Goal: Information Seeking & Learning: Learn about a topic

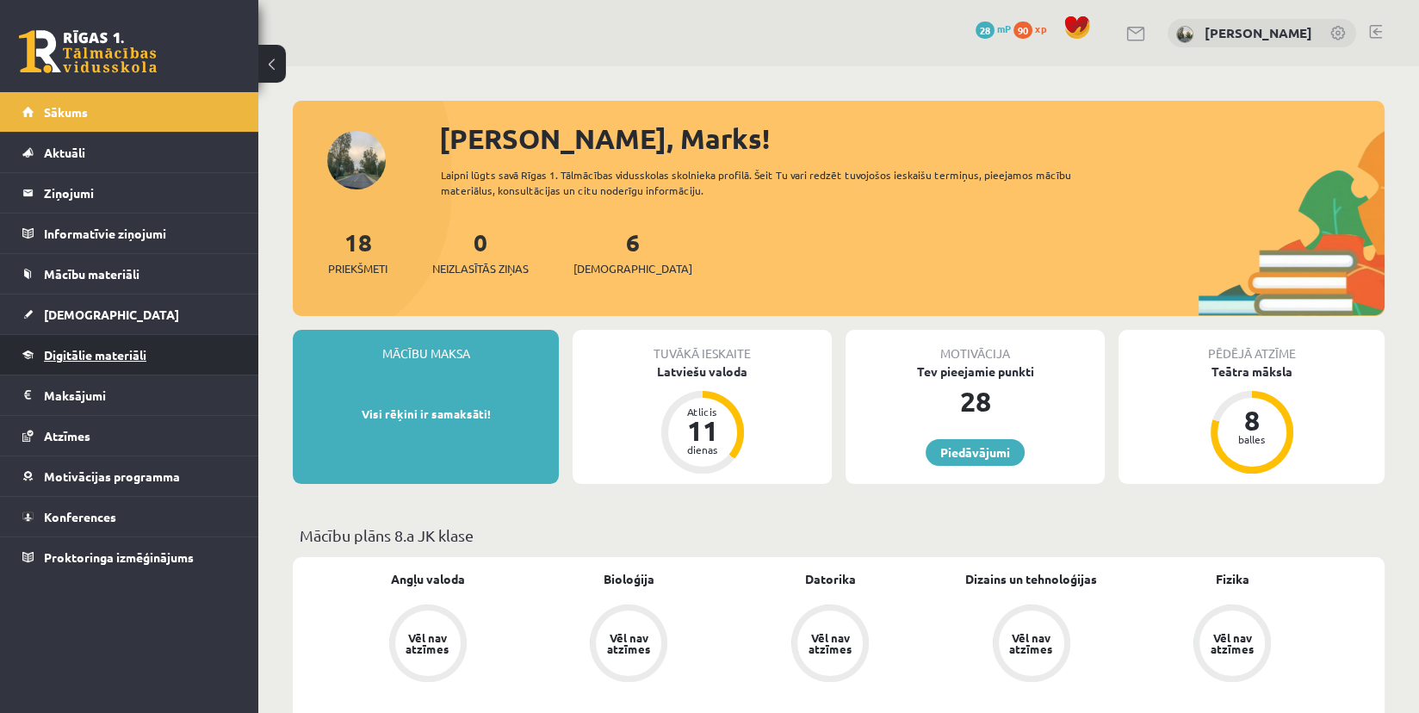
click at [71, 352] on span "Digitālie materiāli" at bounding box center [95, 354] width 102 height 15
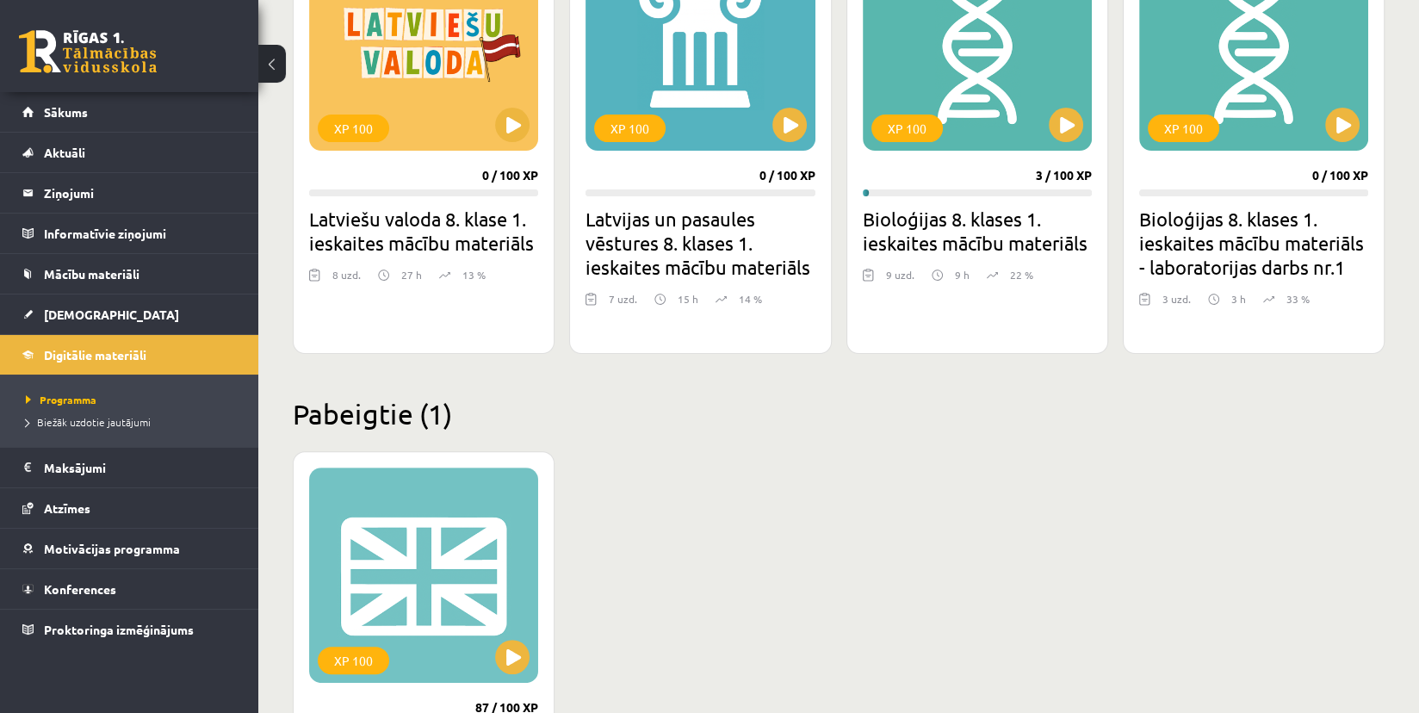
scroll to position [517, 0]
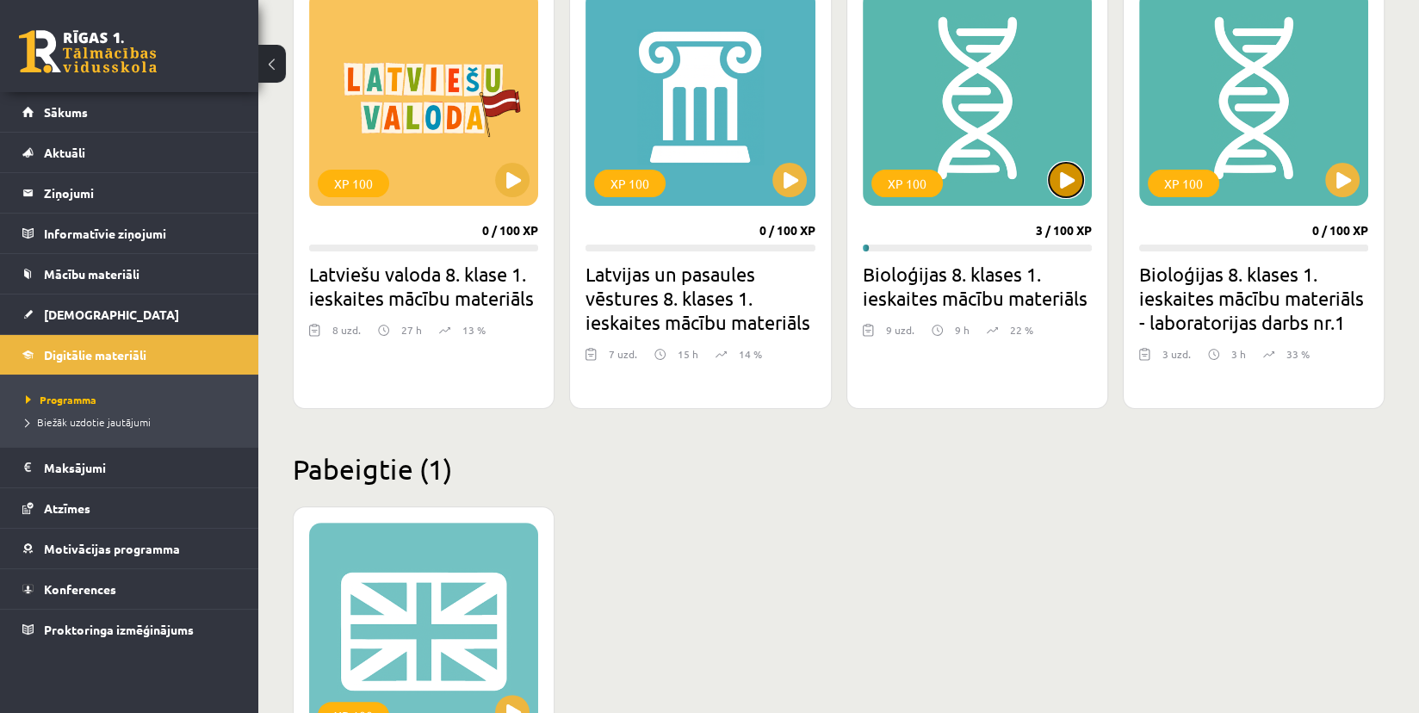
click at [1075, 169] on button at bounding box center [1066, 180] width 34 height 34
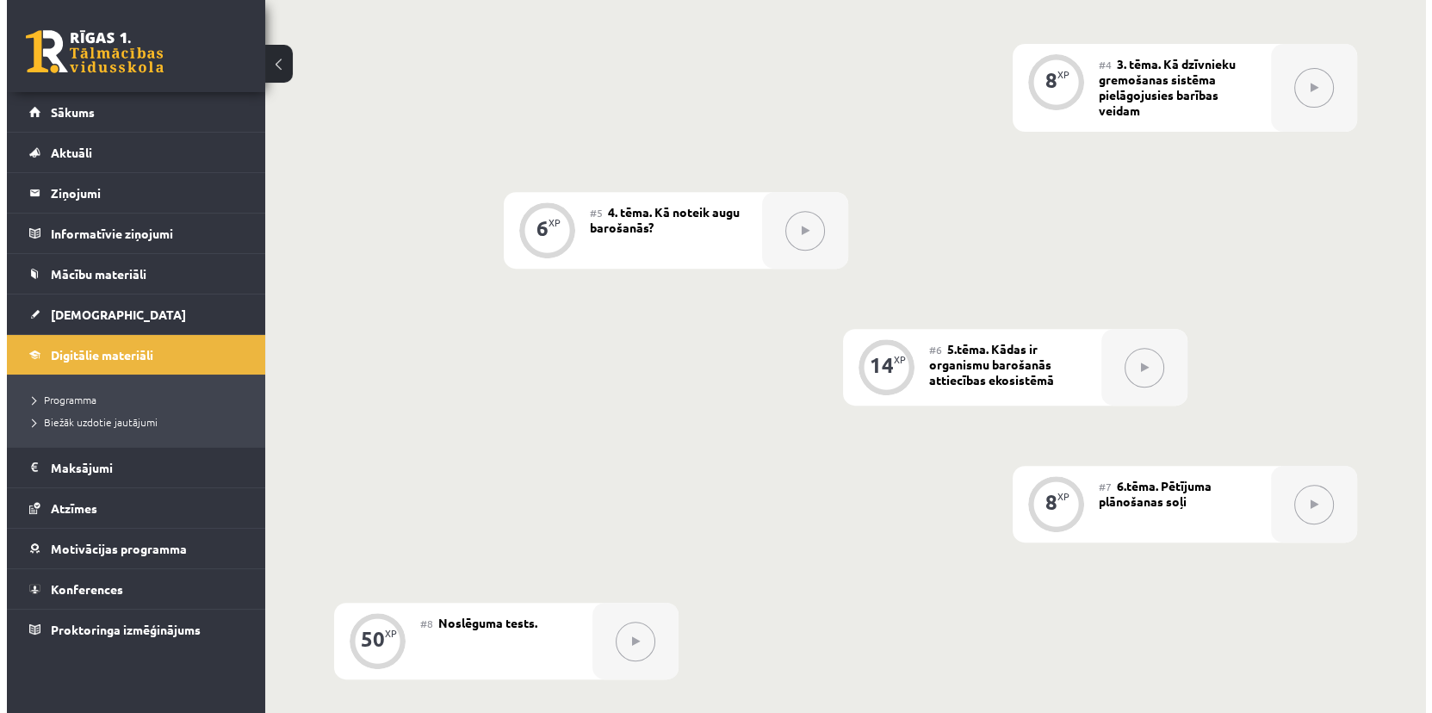
scroll to position [603, 0]
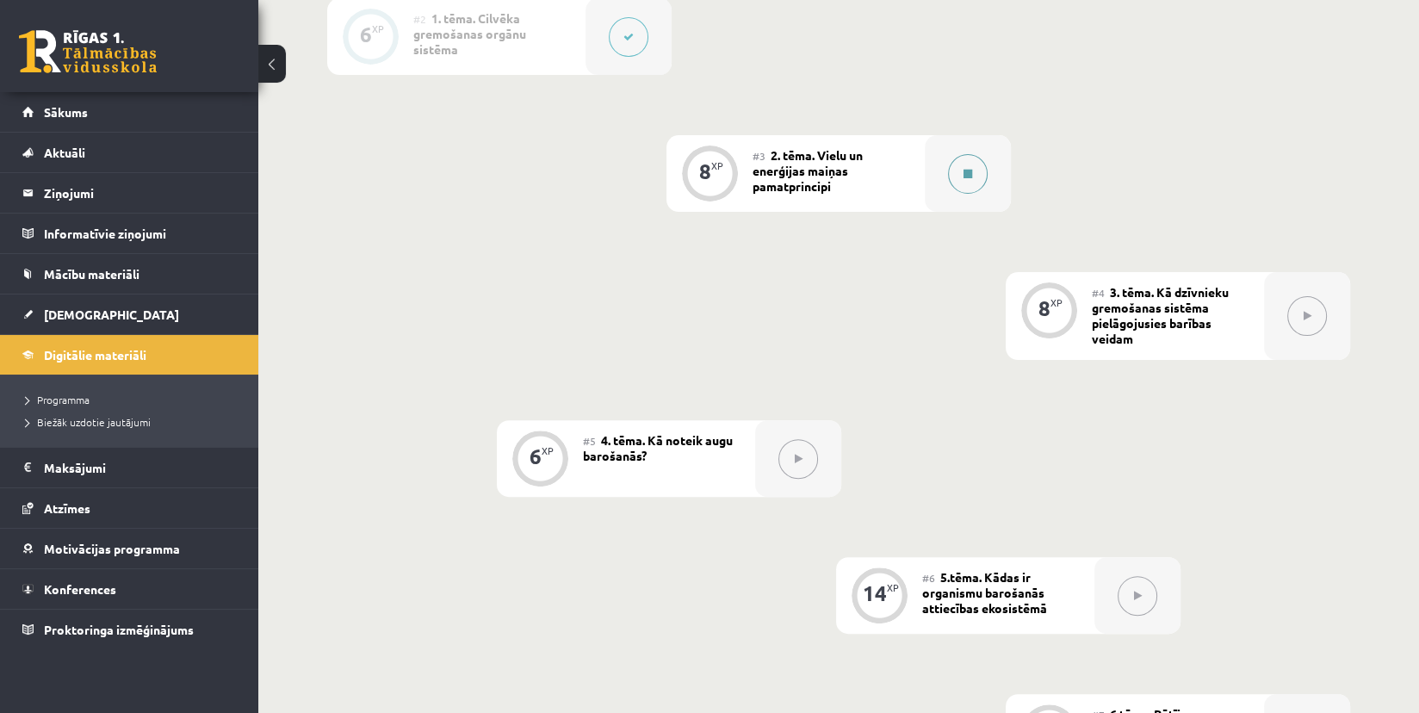
click at [963, 179] on button at bounding box center [968, 174] width 40 height 40
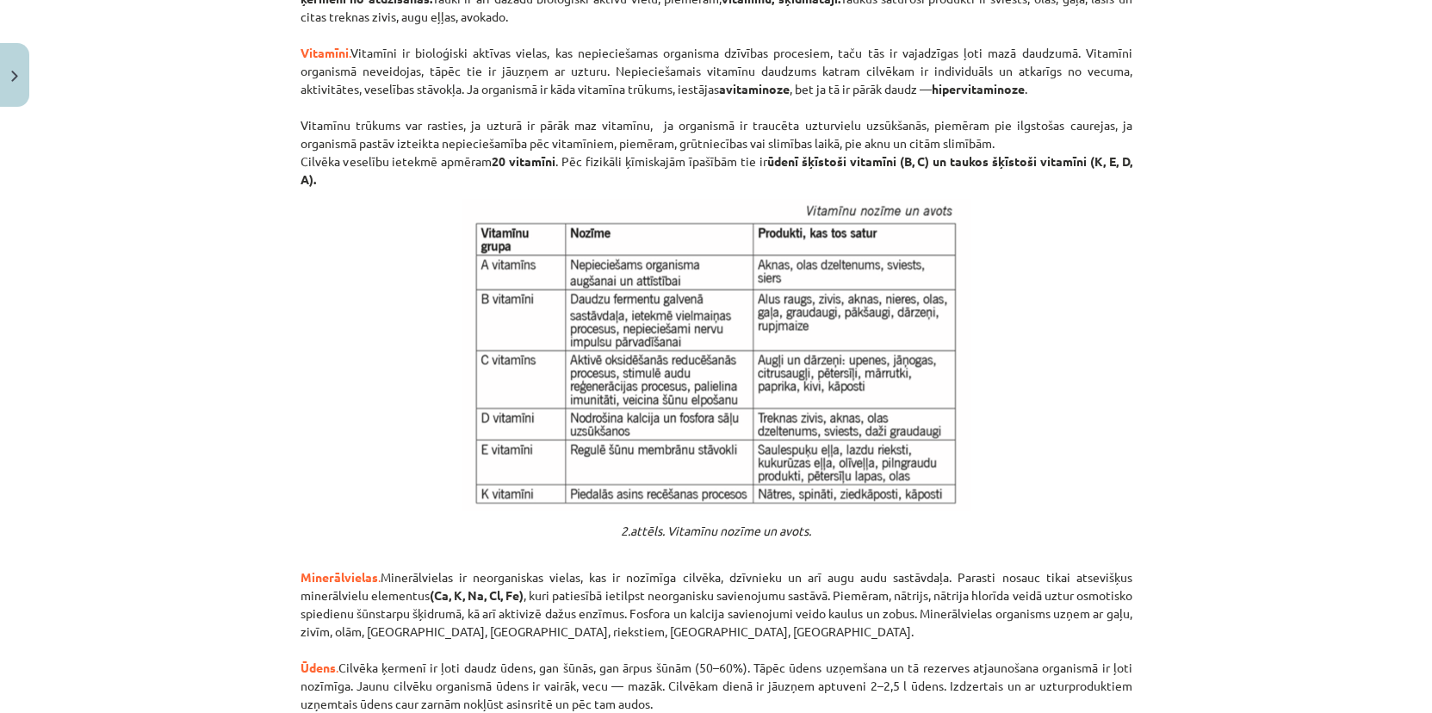
scroll to position [1768, 0]
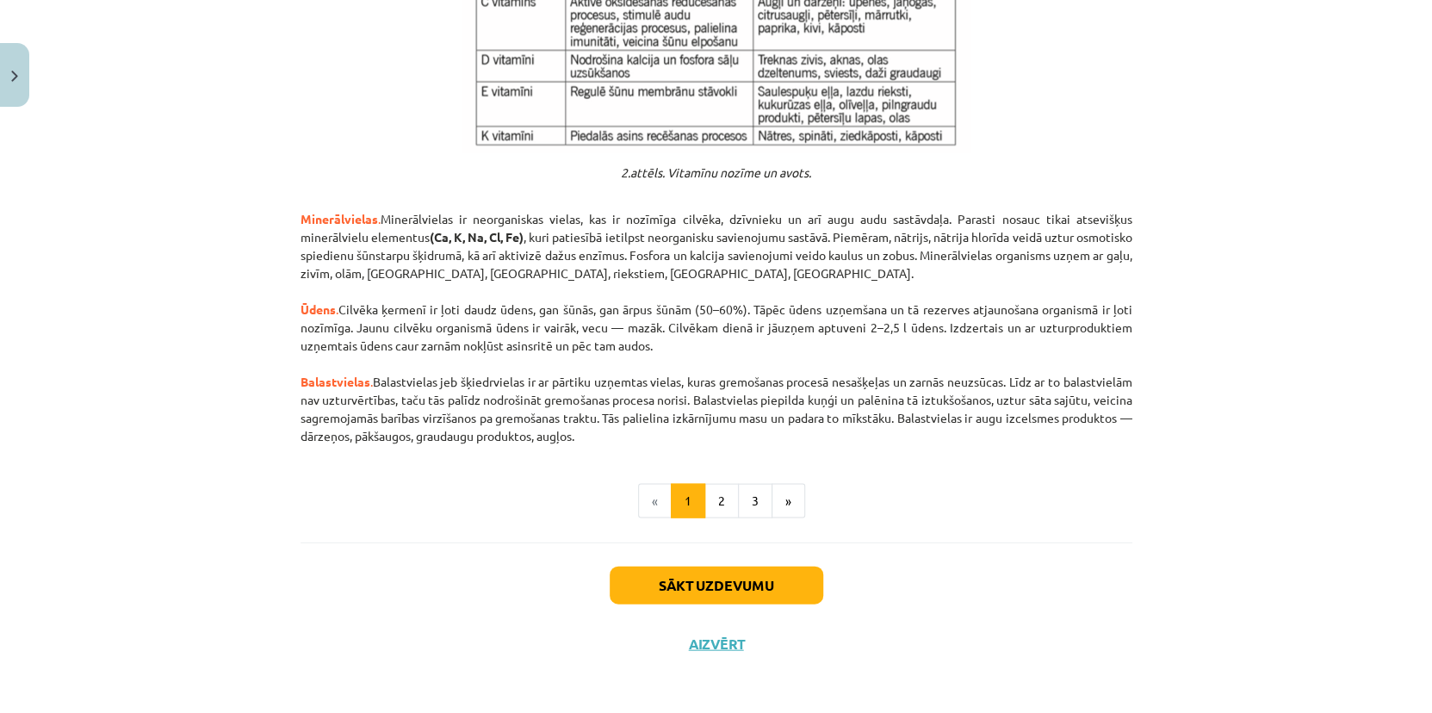
drag, startPoint x: 293, startPoint y: 124, endPoint x: 999, endPoint y: 442, distance: 774.1
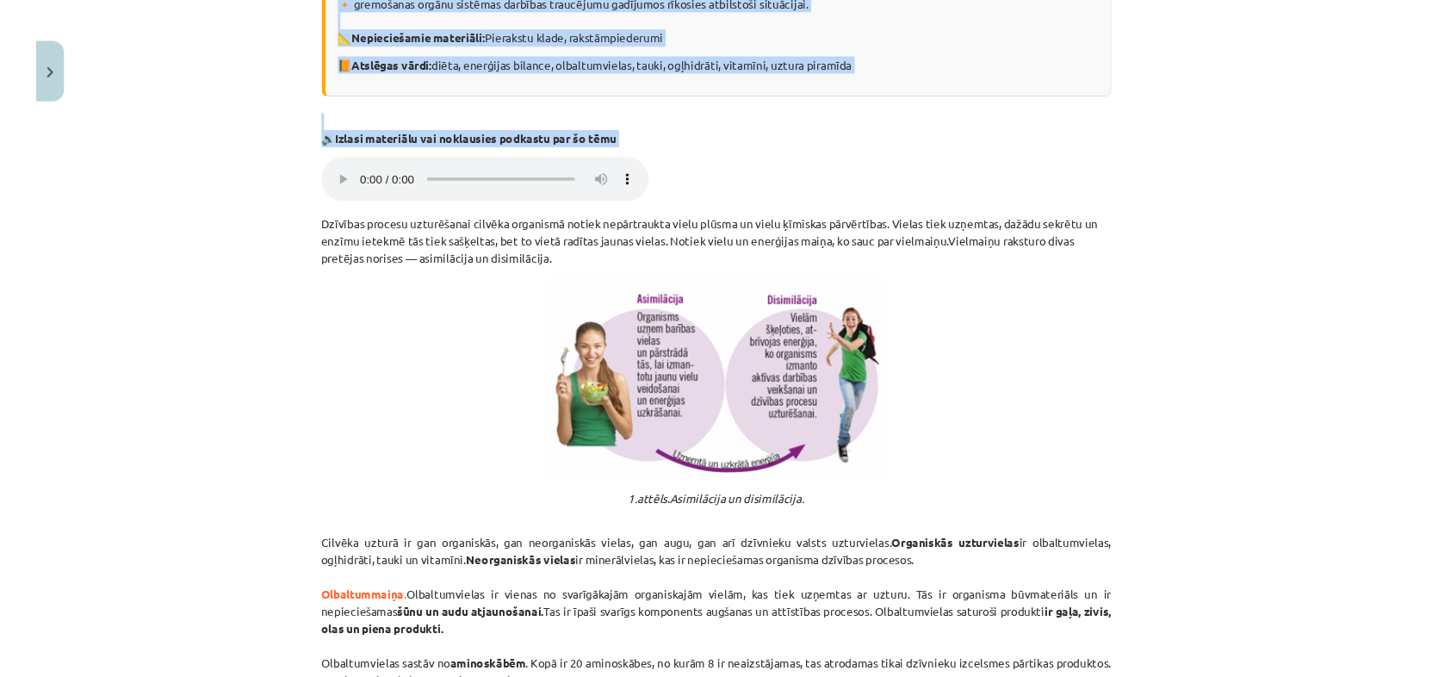
scroll to position [305, 0]
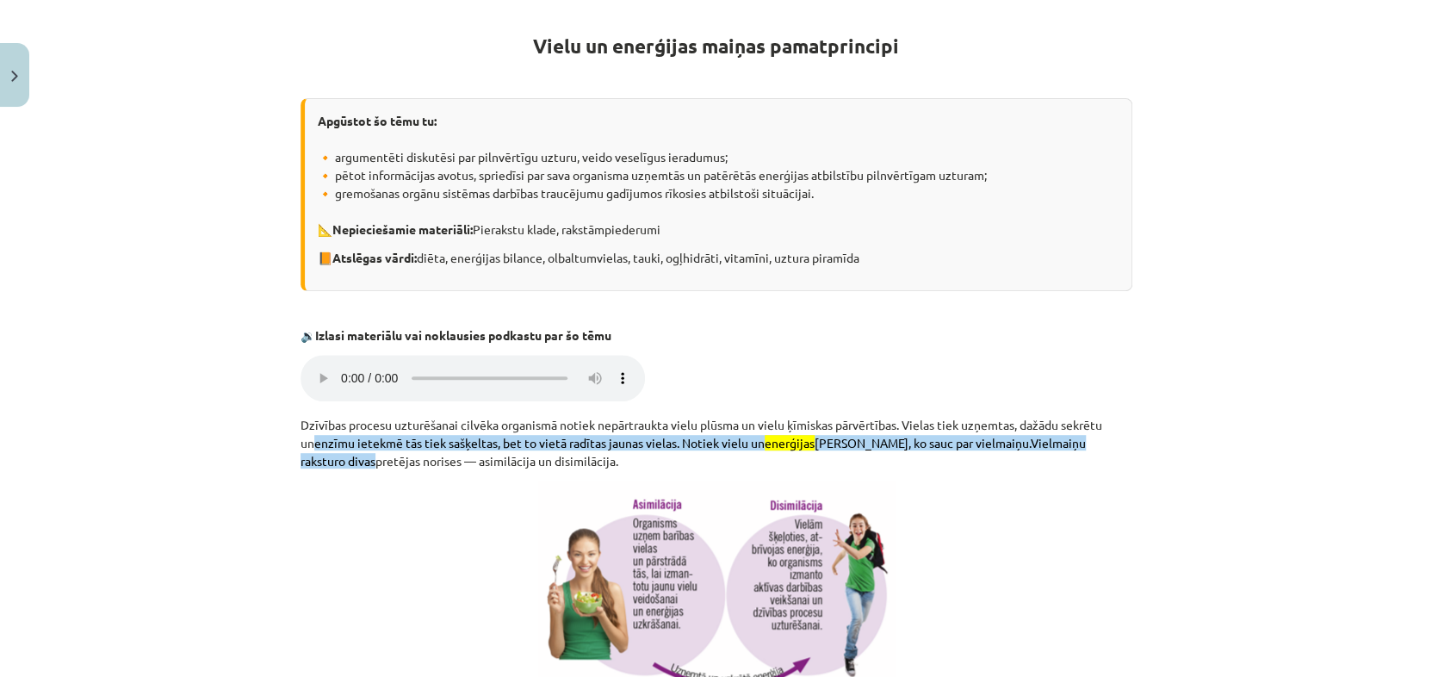
click at [300, 419] on p "Dzīvības procesu uzturēšanai cilvēka organismā notiek nepārtraukta vielu plūsma…" at bounding box center [716, 443] width 832 height 54
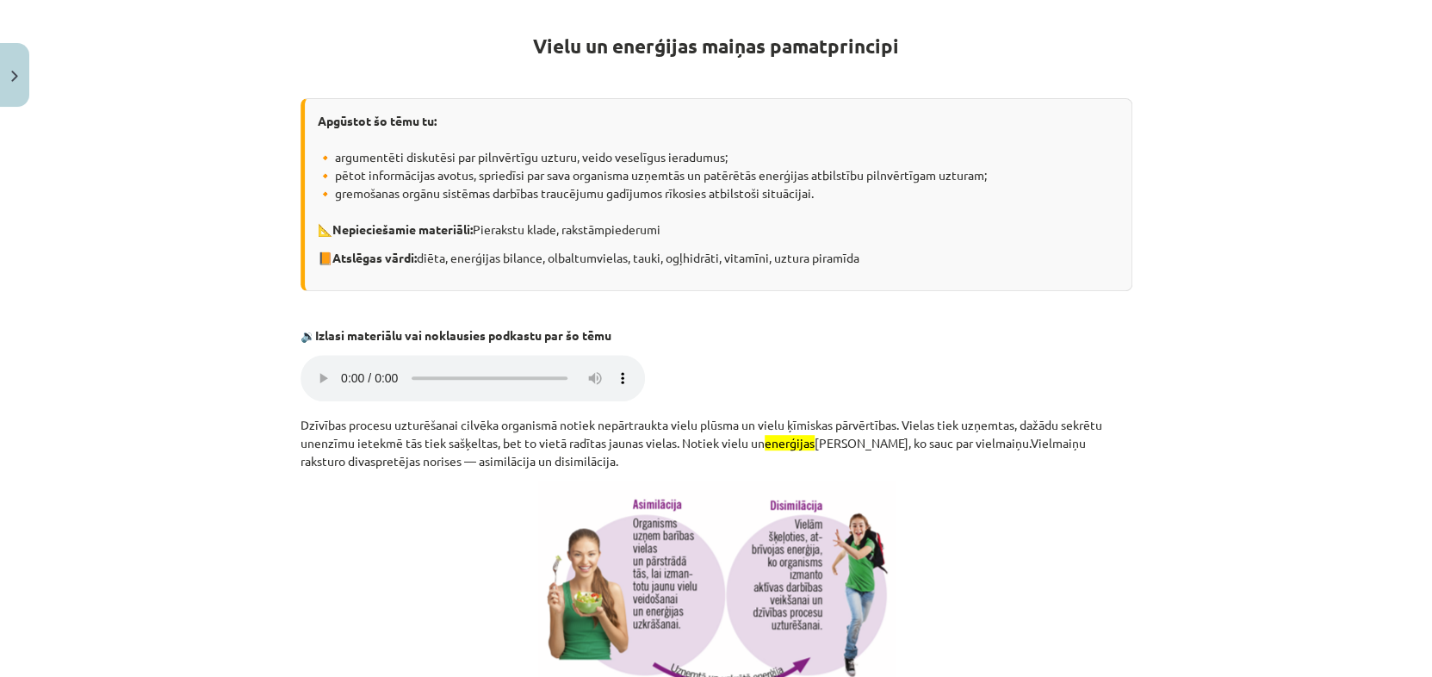
click at [300, 420] on p "Dzīvības procesu uzturēšanai cilvēka organismā notiek nepārtraukta vielu plūsma…" at bounding box center [716, 443] width 832 height 54
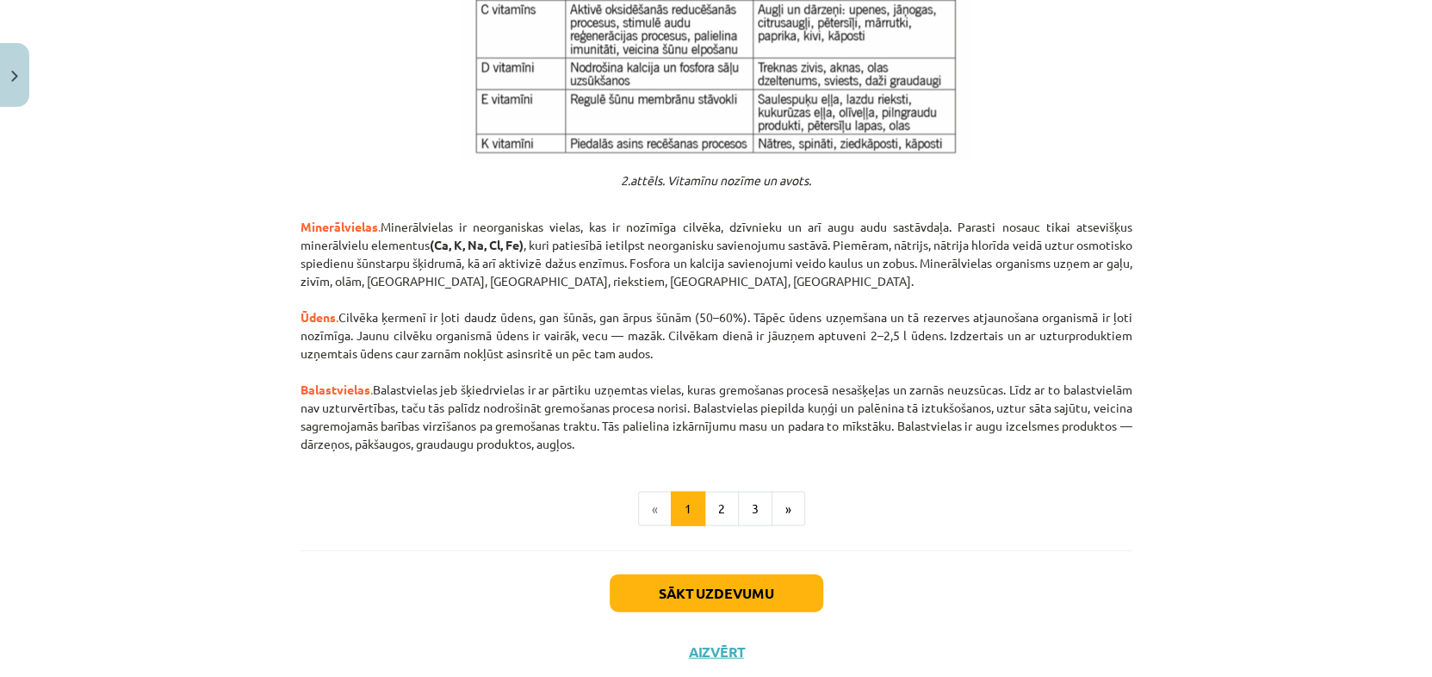
scroll to position [1804, 0]
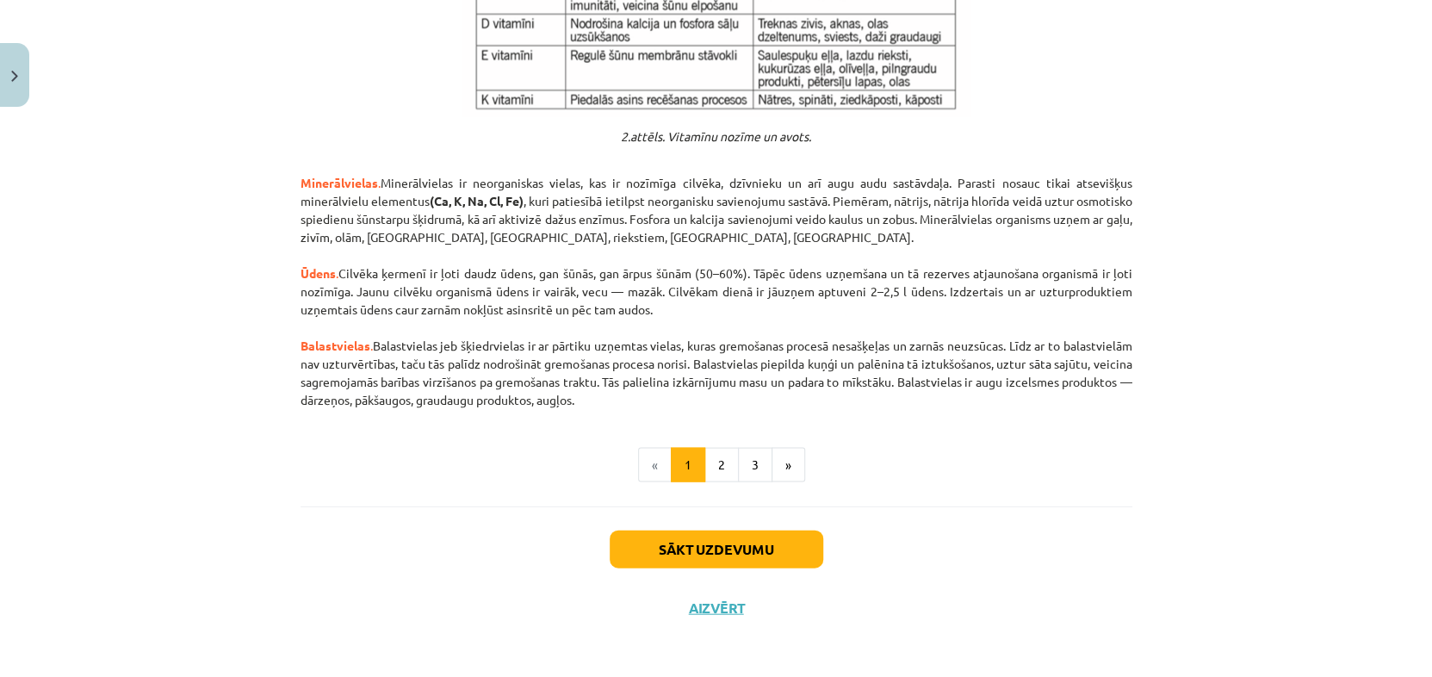
drag, startPoint x: 295, startPoint y: 420, endPoint x: 702, endPoint y: 393, distance: 407.3
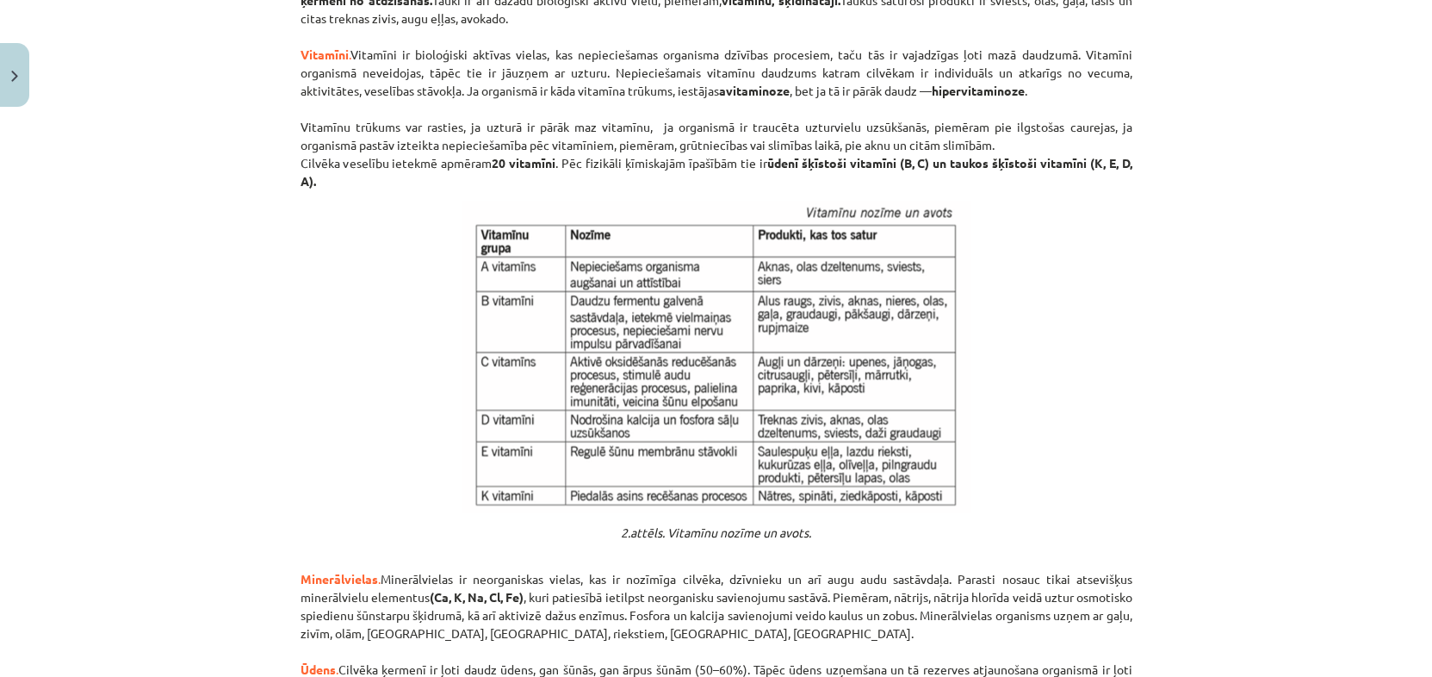
scroll to position [1692, 0]
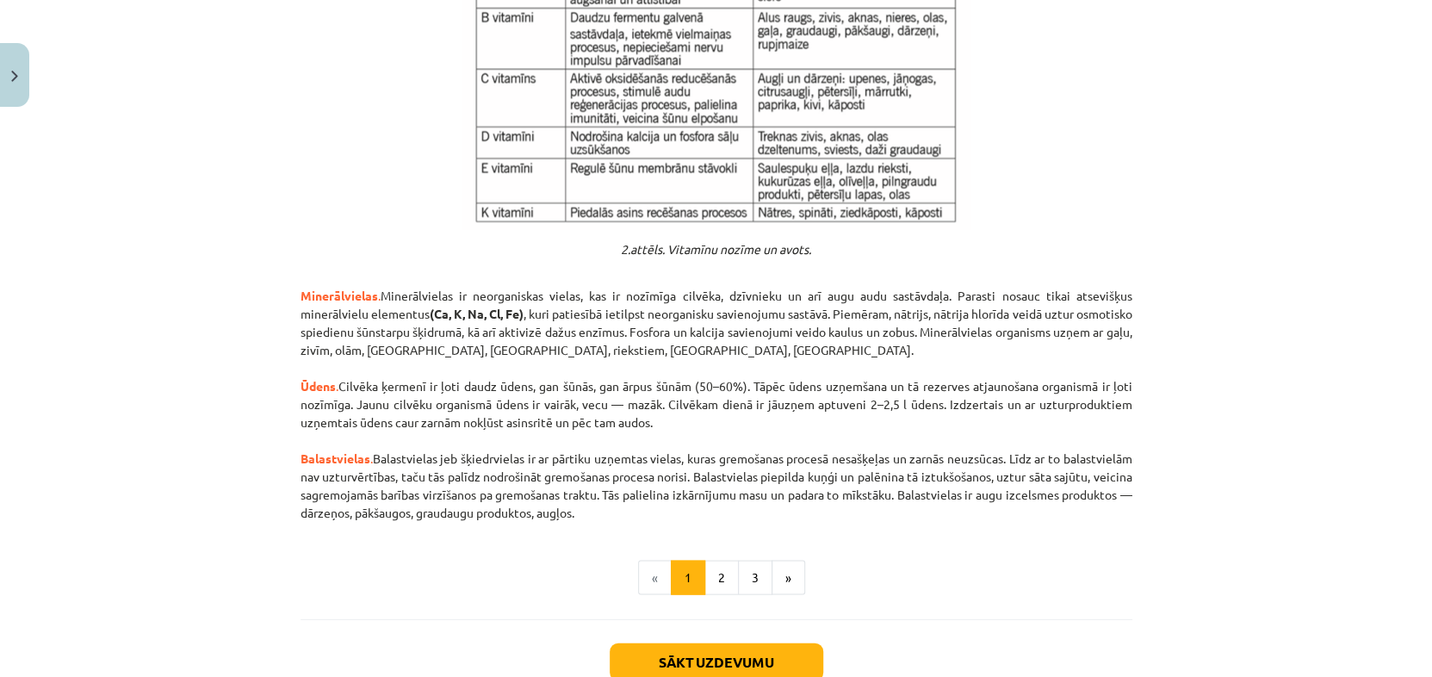
drag, startPoint x: 294, startPoint y: 381, endPoint x: 851, endPoint y: 506, distance: 571.7
drag, startPoint x: 851, startPoint y: 506, endPoint x: 931, endPoint y: 555, distance: 93.2
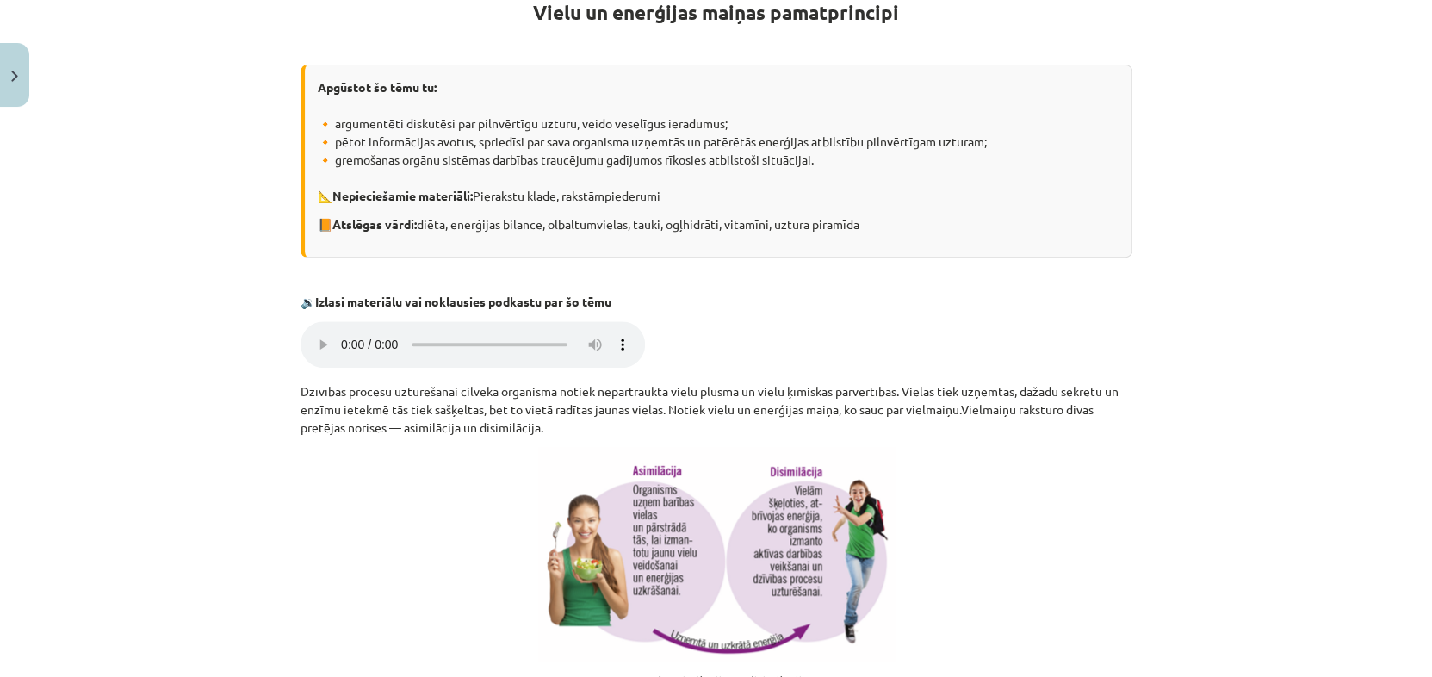
scroll to position [344, 0]
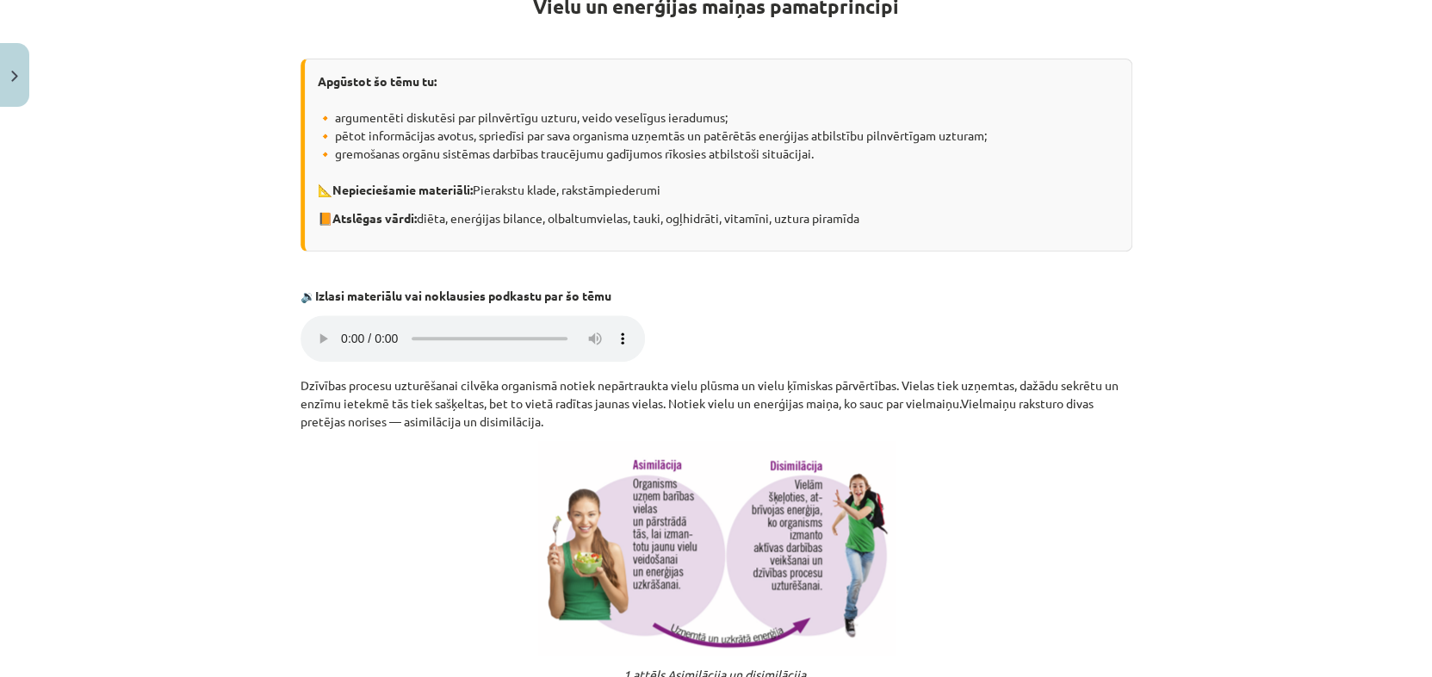
drag, startPoint x: 290, startPoint y: 379, endPoint x: 537, endPoint y: 417, distance: 250.0
click at [226, 459] on div "Mācību tēma: Bioloģijas 8. klases 1. ieskaites mācību materiāls #3 2. tēma. Vie…" at bounding box center [716, 338] width 1432 height 677
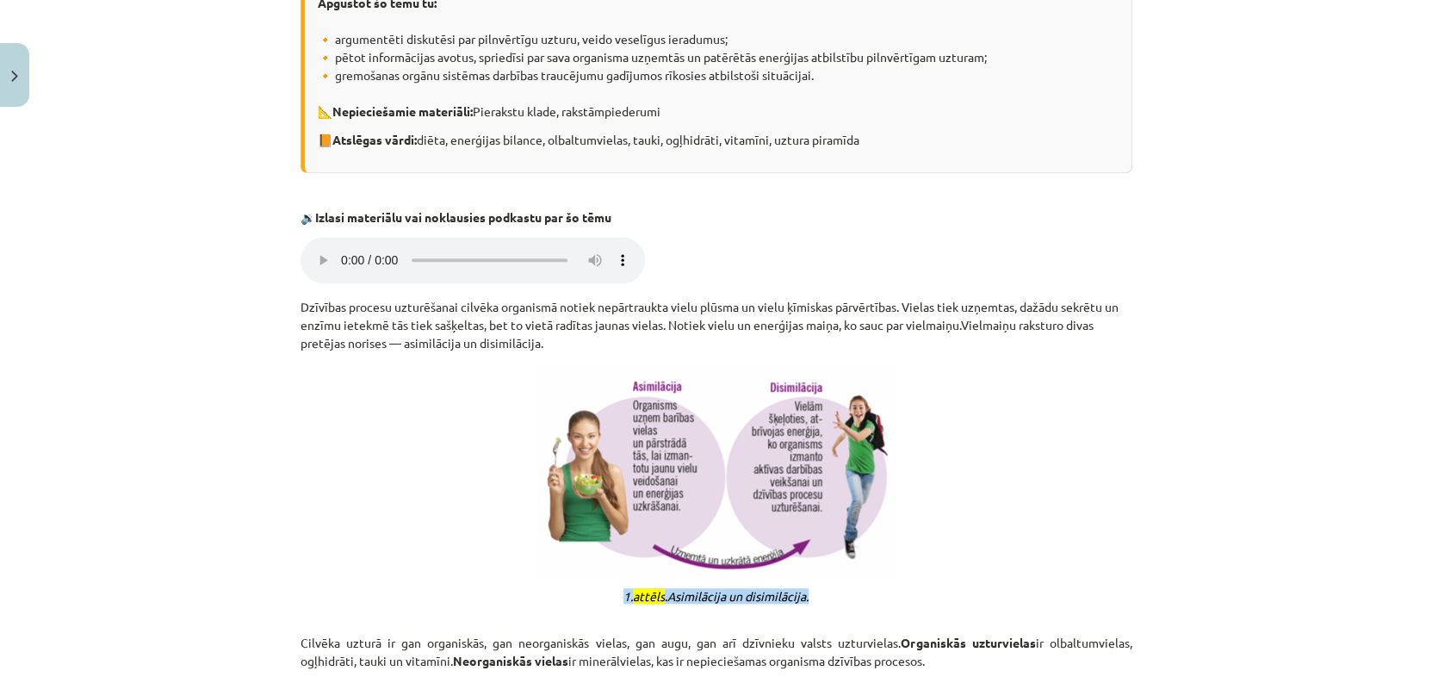
scroll to position [411, 0]
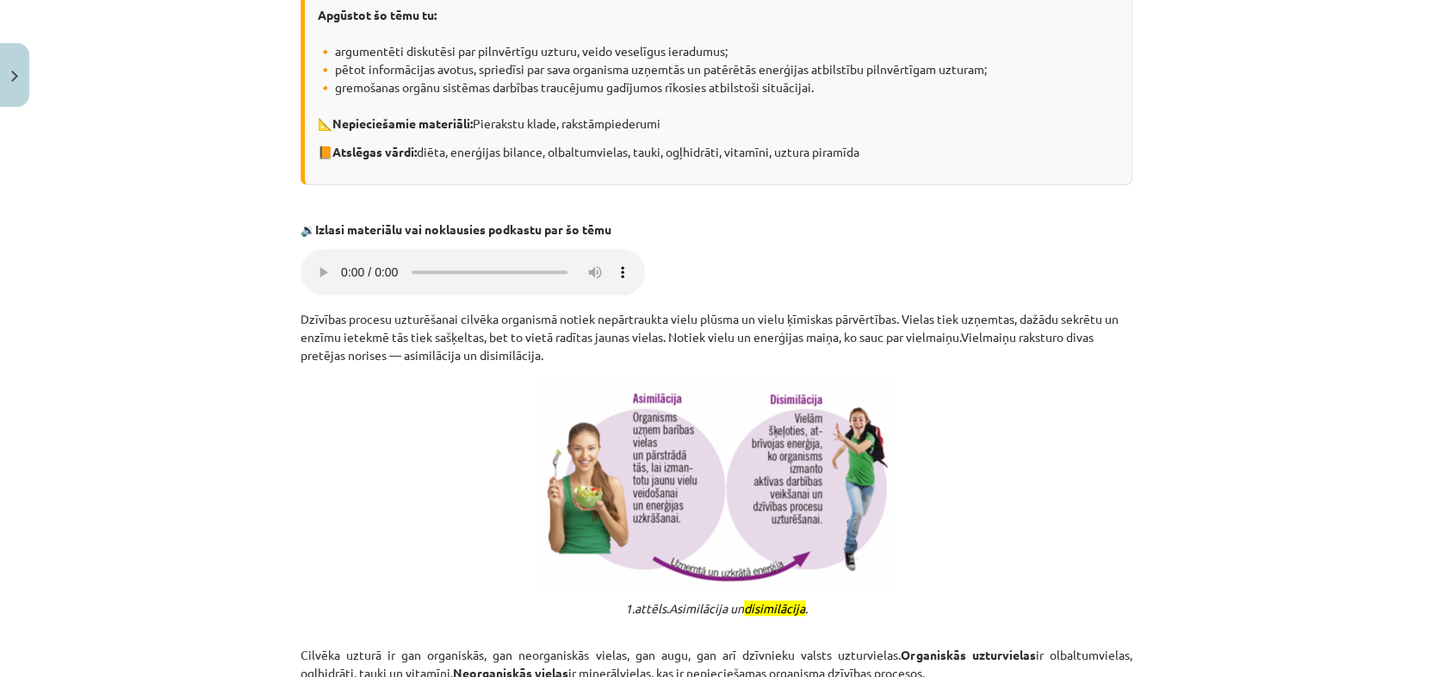
drag, startPoint x: 297, startPoint y: 313, endPoint x: 539, endPoint y: 356, distance: 245.7
drag, startPoint x: 539, startPoint y: 356, endPoint x: 489, endPoint y: 388, distance: 59.2
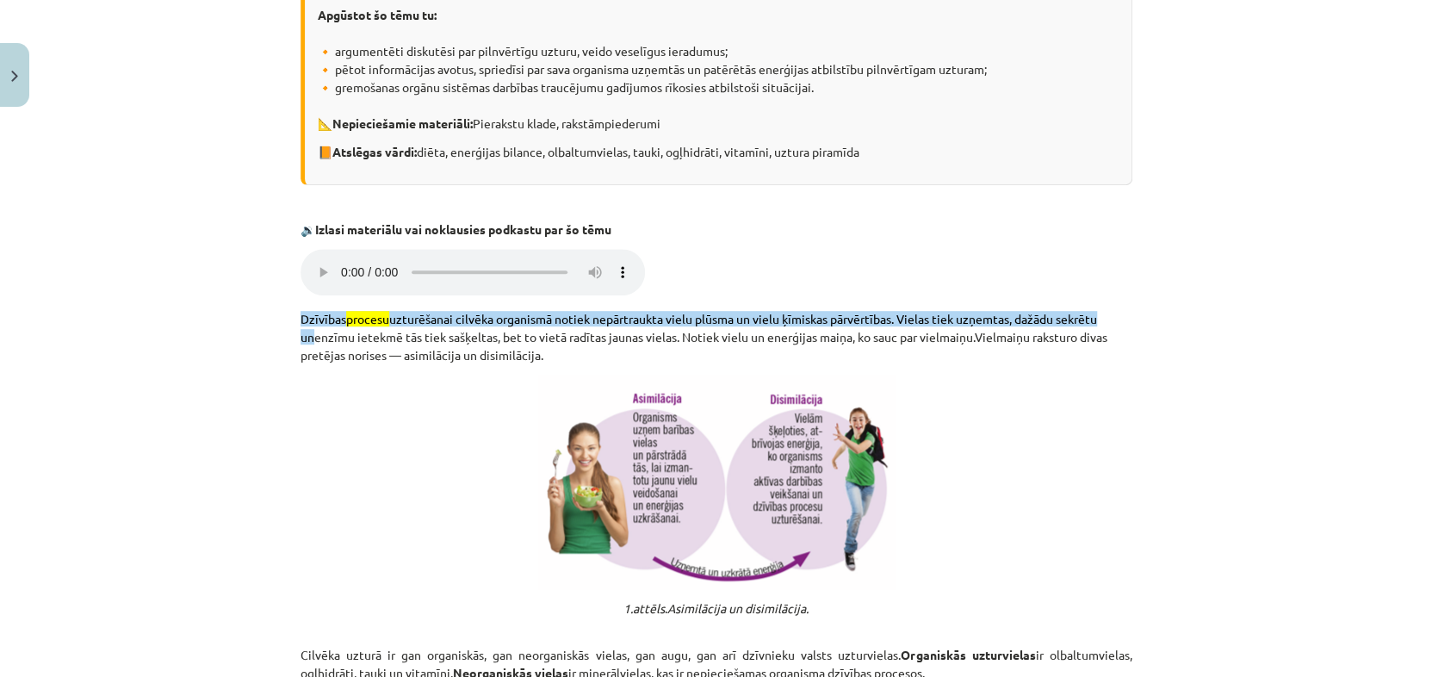
drag, startPoint x: 489, startPoint y: 388, endPoint x: 174, endPoint y: 424, distance: 317.2
click at [174, 424] on div "Mācību tēma: Bioloģijas 8. klases 1. ieskaites mācību materiāls #3 2. tēma. Vie…" at bounding box center [716, 338] width 1432 height 677
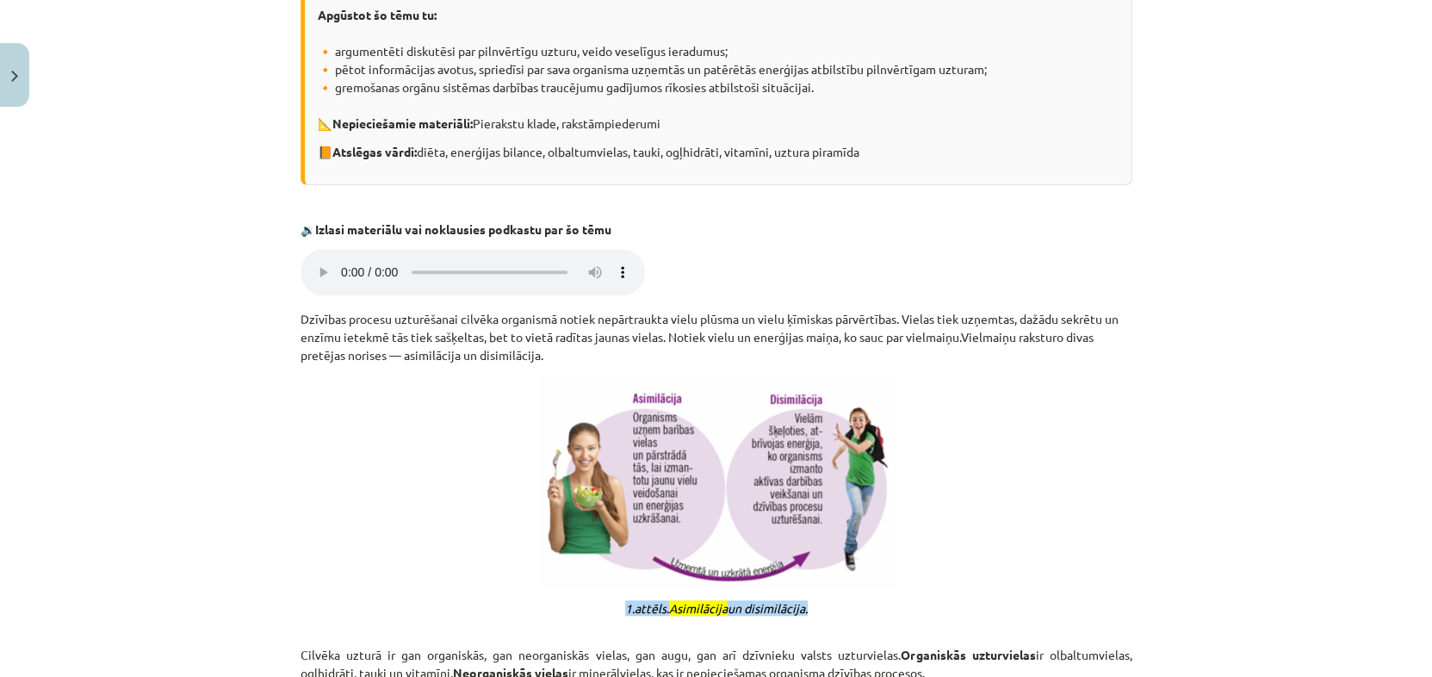
click at [259, 448] on div "Mācību tēma: Bioloģijas 8. klases 1. ieskaites mācību materiāls #3 2. tēma. Vie…" at bounding box center [716, 338] width 1432 height 677
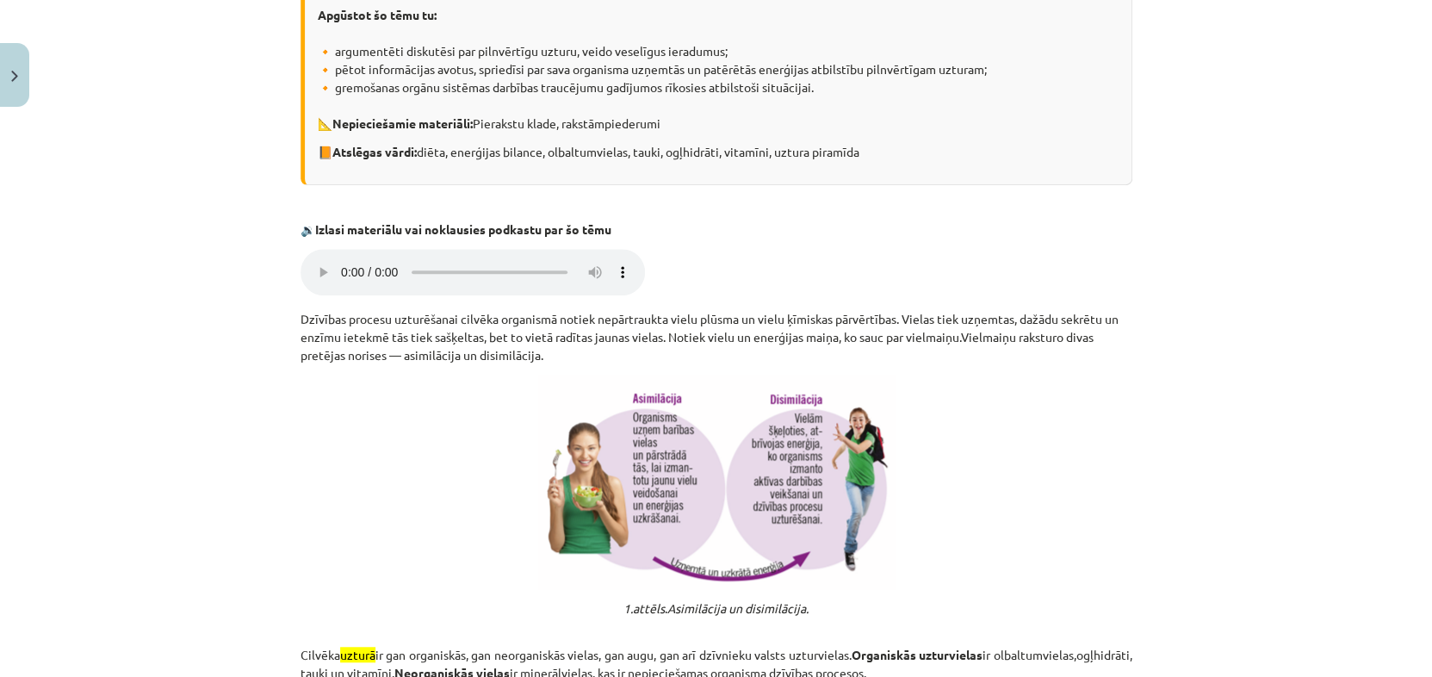
click at [634, 607] on em "1.attēls" at bounding box center [643, 607] width 41 height 15
drag, startPoint x: 293, startPoint y: 314, endPoint x: 552, endPoint y: 355, distance: 262.3
click at [552, 355] on p "Dzīvības procesu uzturēšanai cilvēka organismā notiek nepārtraukta vielu plūsma…" at bounding box center [716, 337] width 832 height 54
drag, startPoint x: 552, startPoint y: 355, endPoint x: 480, endPoint y: 387, distance: 78.2
click at [480, 387] on p at bounding box center [716, 481] width 832 height 214
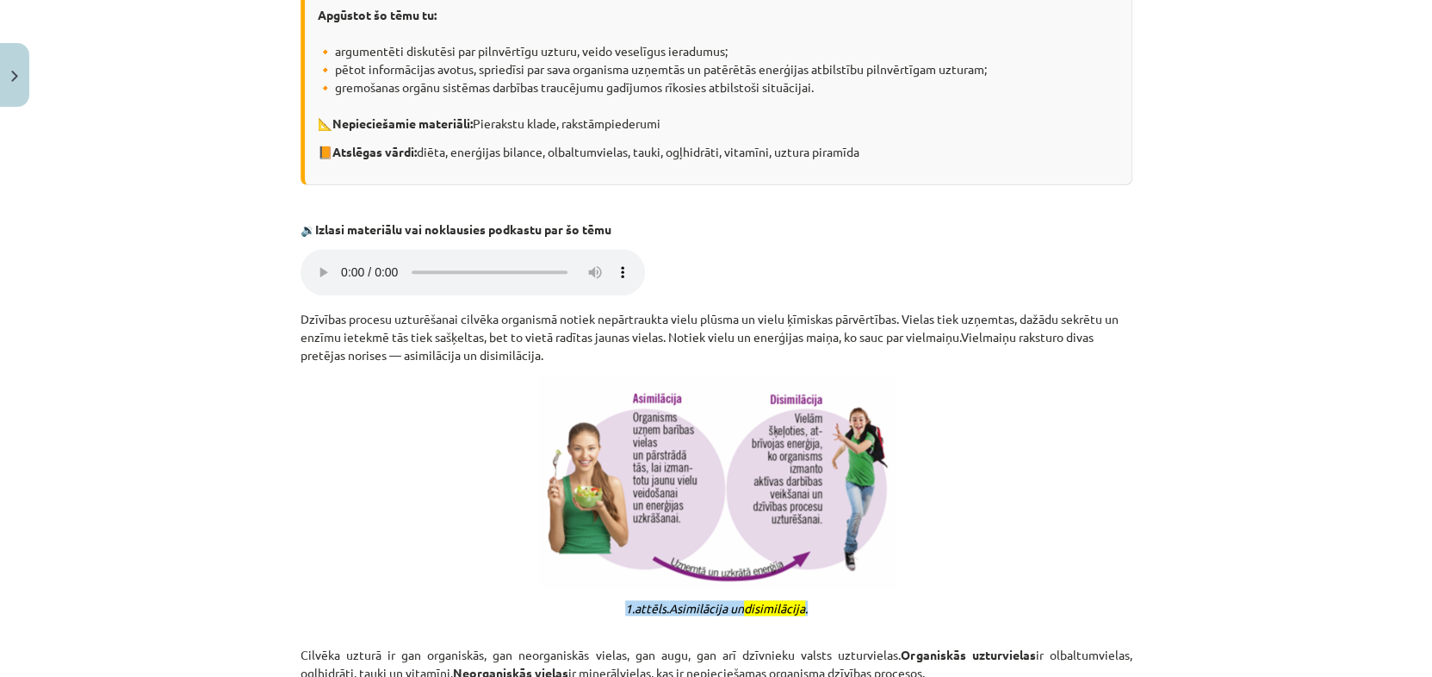
click at [629, 606] on msreadoutspan "1.attēls" at bounding box center [645, 607] width 41 height 15
click at [629, 606] on msreadoutspan "1.a ttēls" at bounding box center [645, 607] width 41 height 15
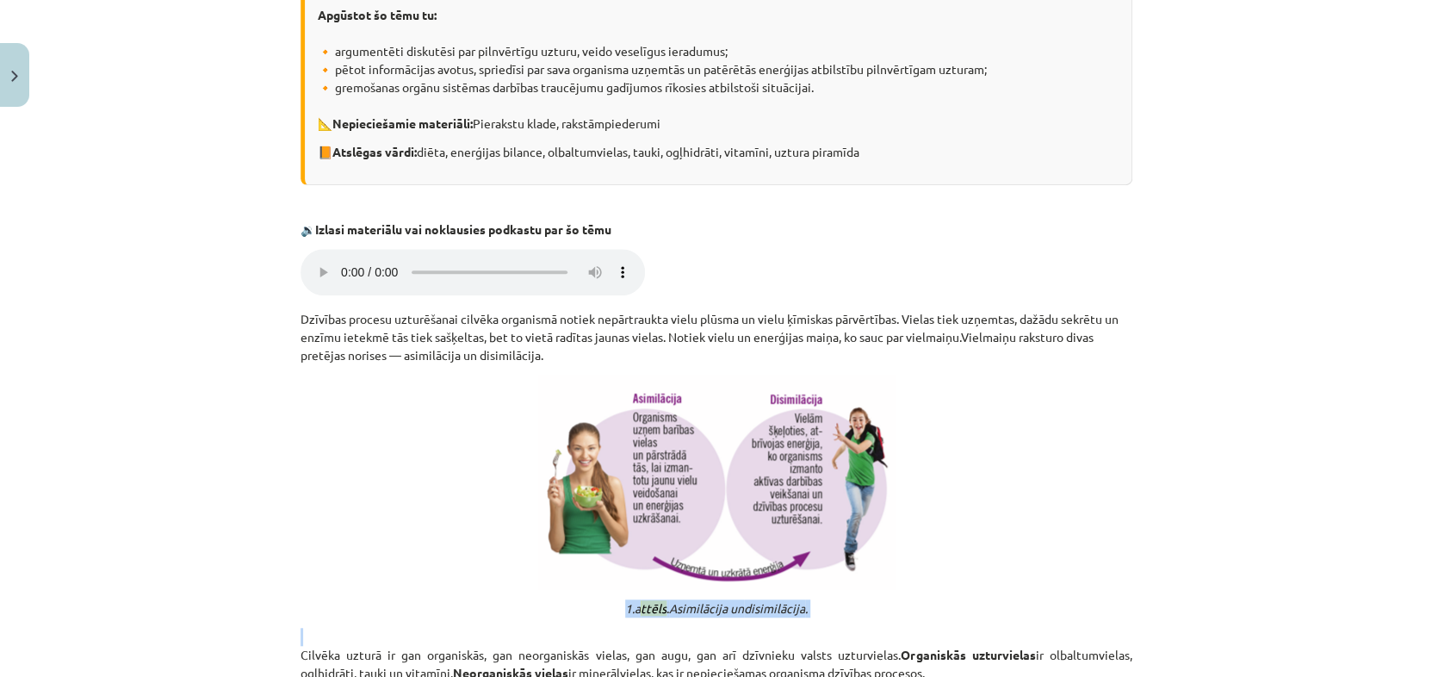
click at [629, 606] on msreadoutspan "1.a ttēls" at bounding box center [645, 607] width 41 height 15
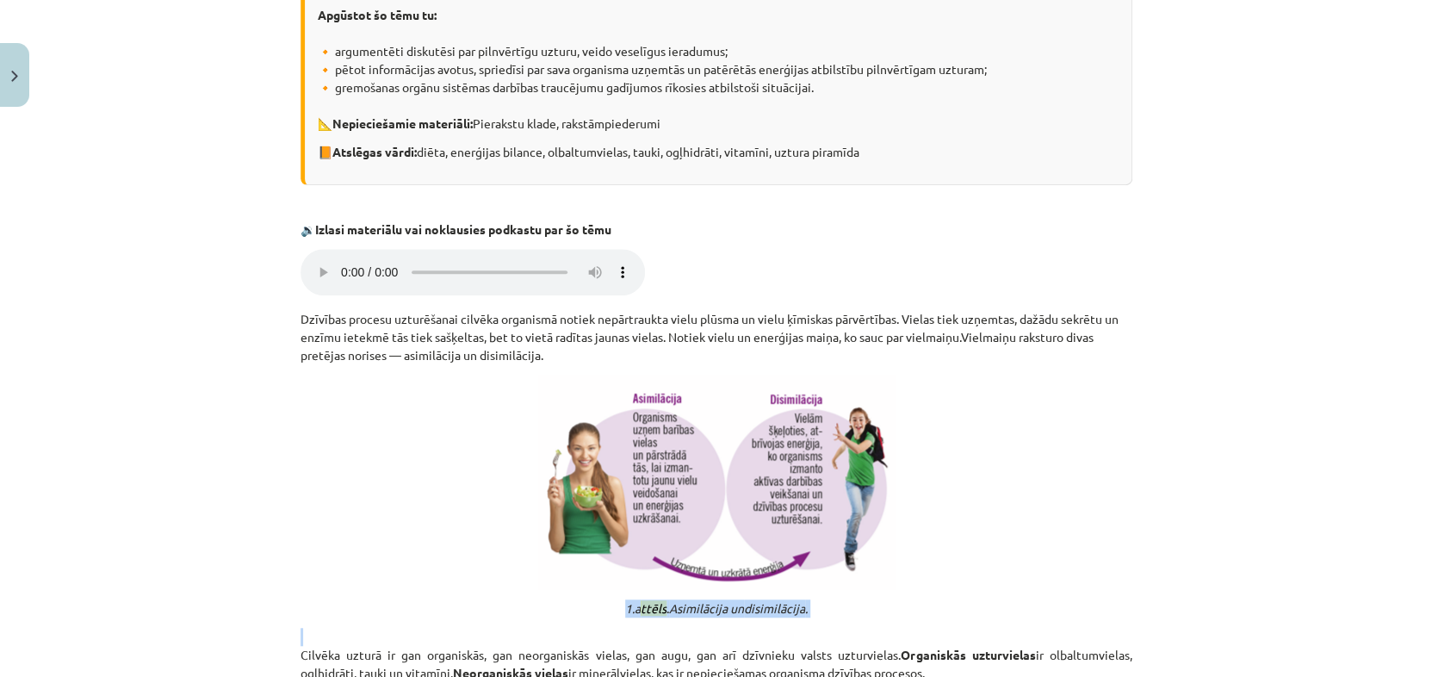
click at [629, 606] on msreadoutspan "1.a ttēls" at bounding box center [645, 607] width 41 height 15
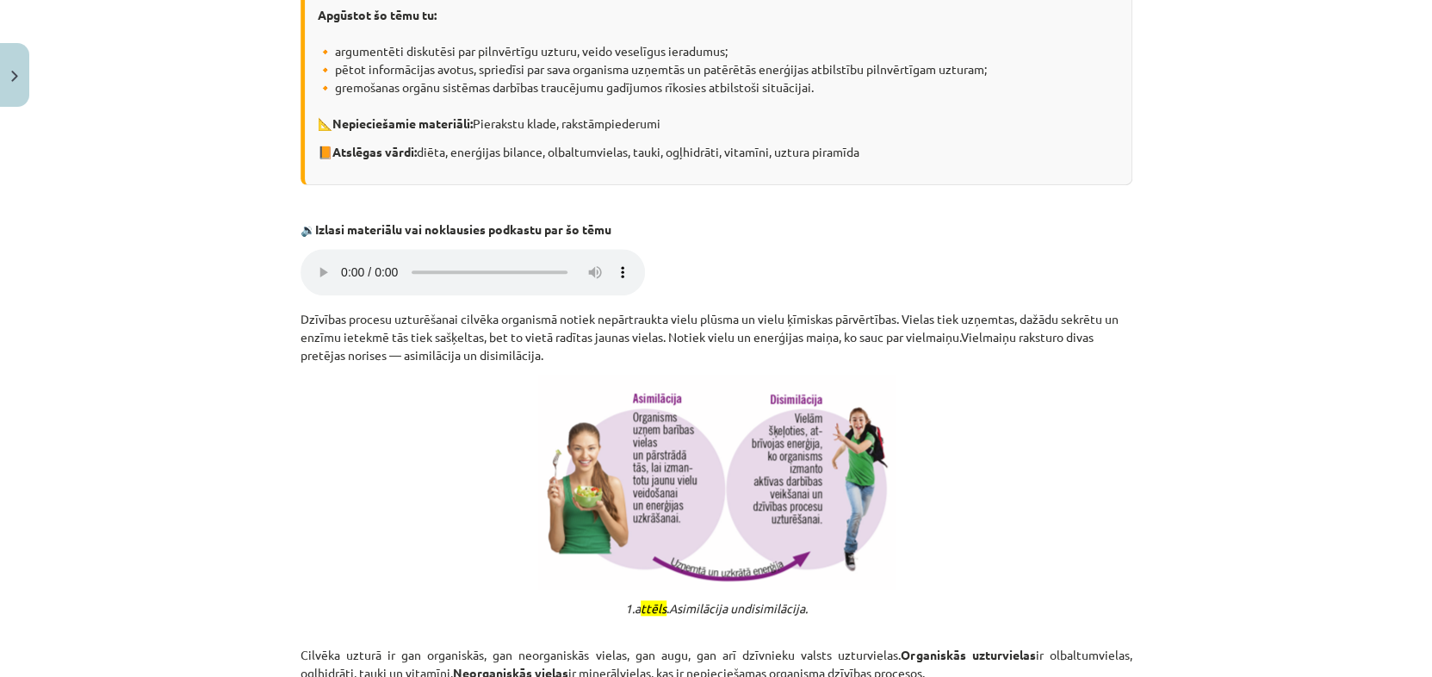
click at [629, 606] on msreadoutspan "1.a ttēls" at bounding box center [645, 607] width 41 height 15
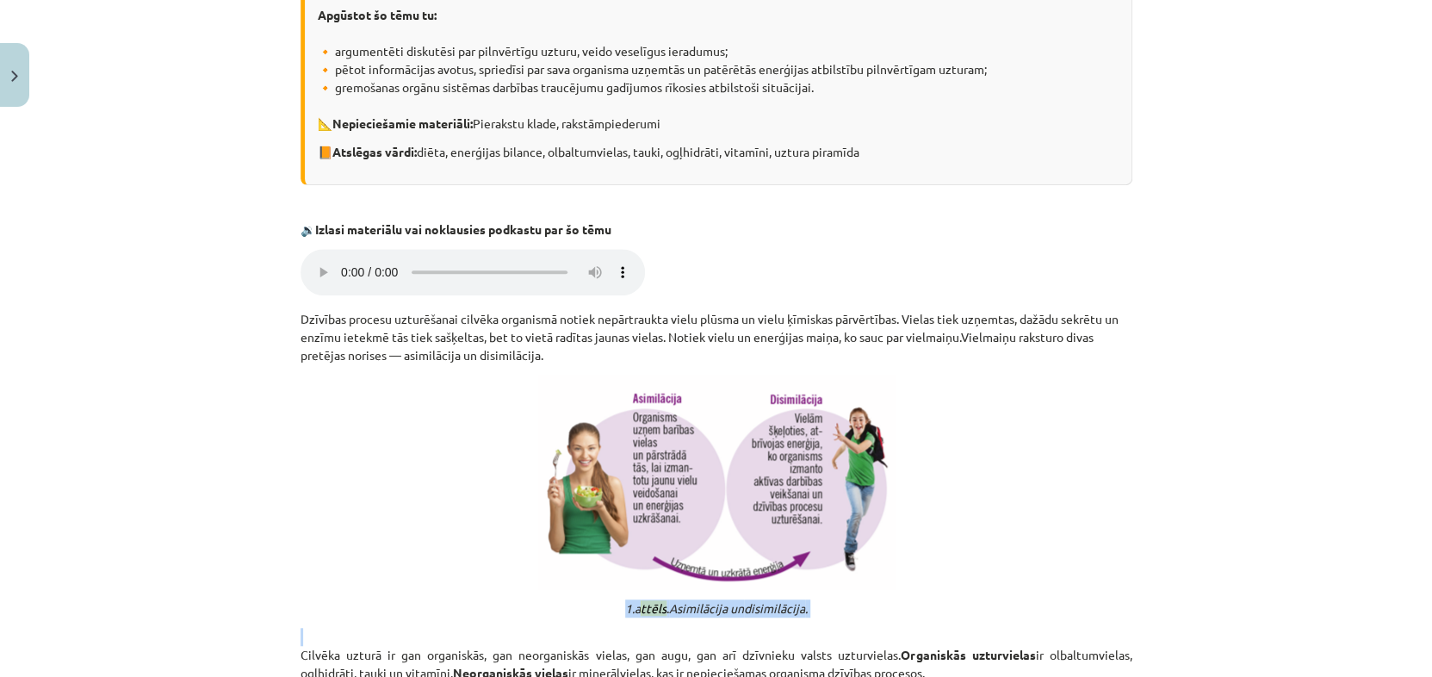
click at [629, 606] on msreadoutspan "1.a ttēls" at bounding box center [645, 607] width 41 height 15
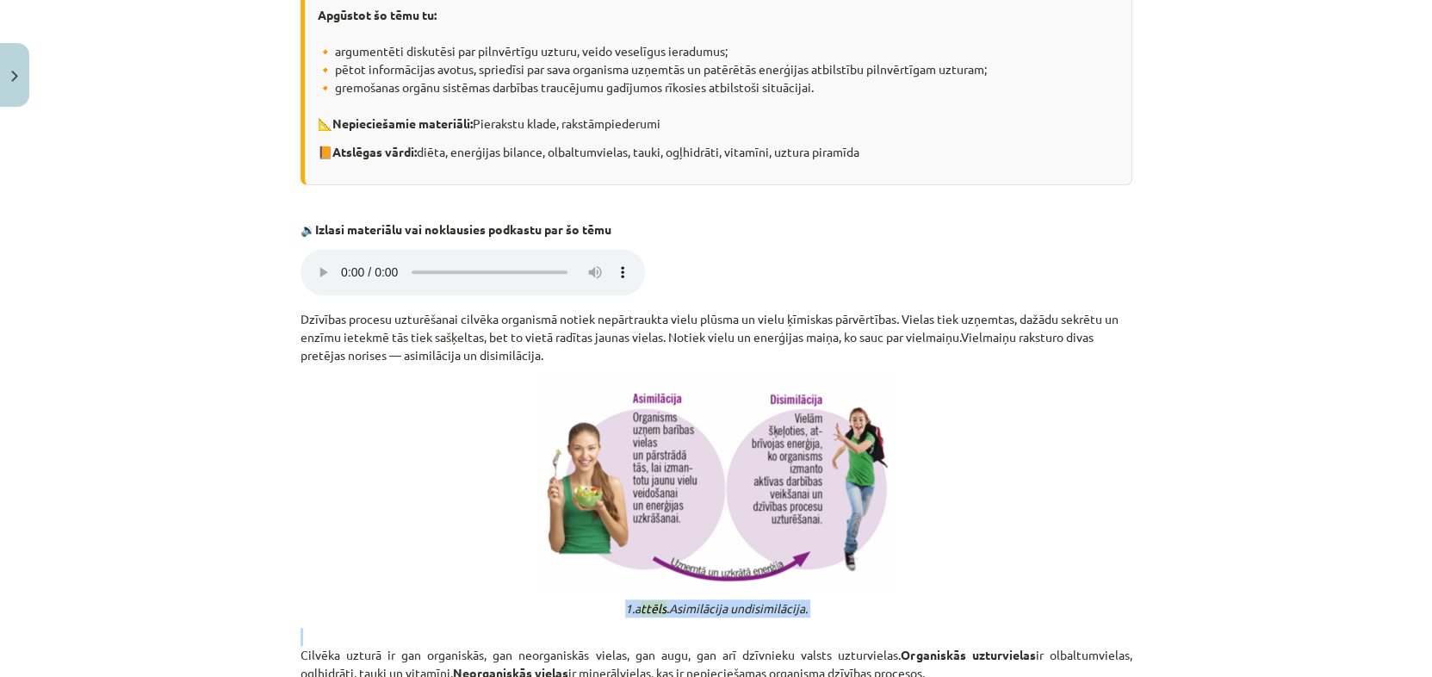
click at [629, 606] on msreadoutspan "1.a ttēls" at bounding box center [645, 607] width 41 height 15
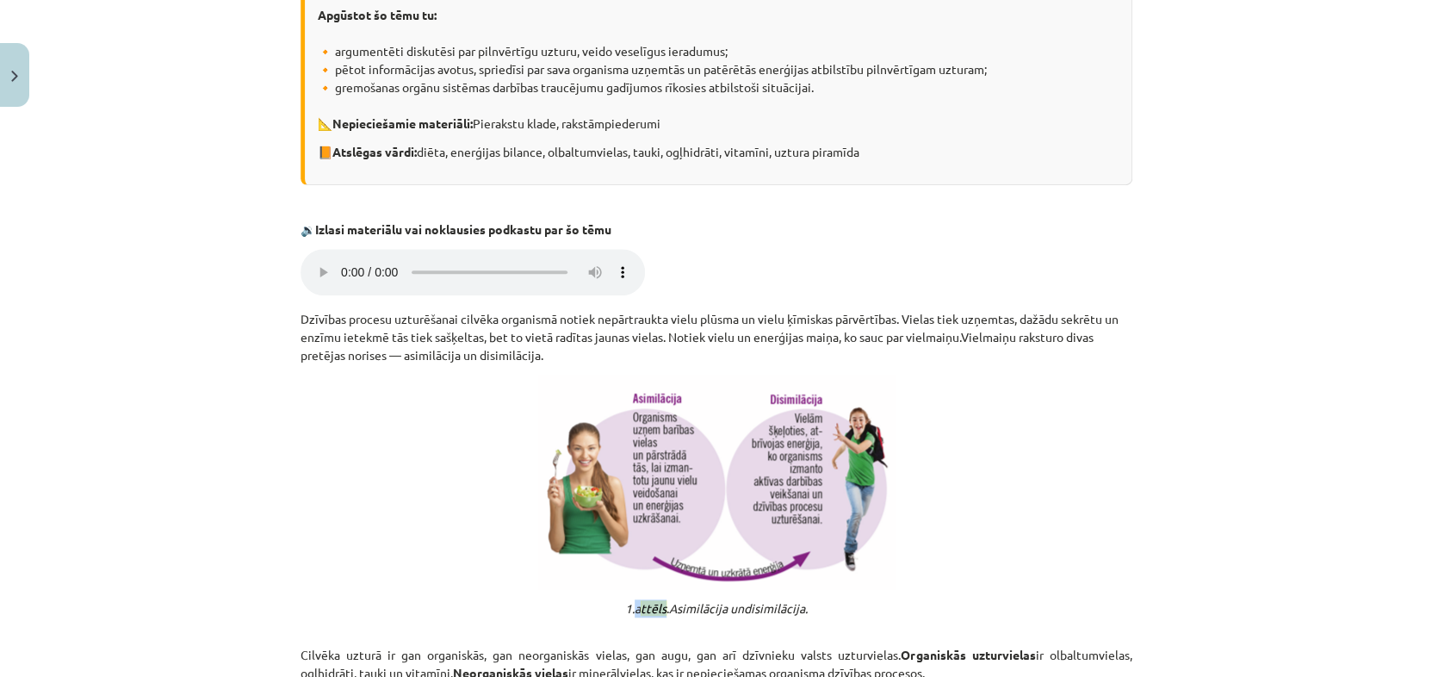
click at [629, 606] on msreadoutspan "1.a ttēls" at bounding box center [645, 607] width 41 height 15
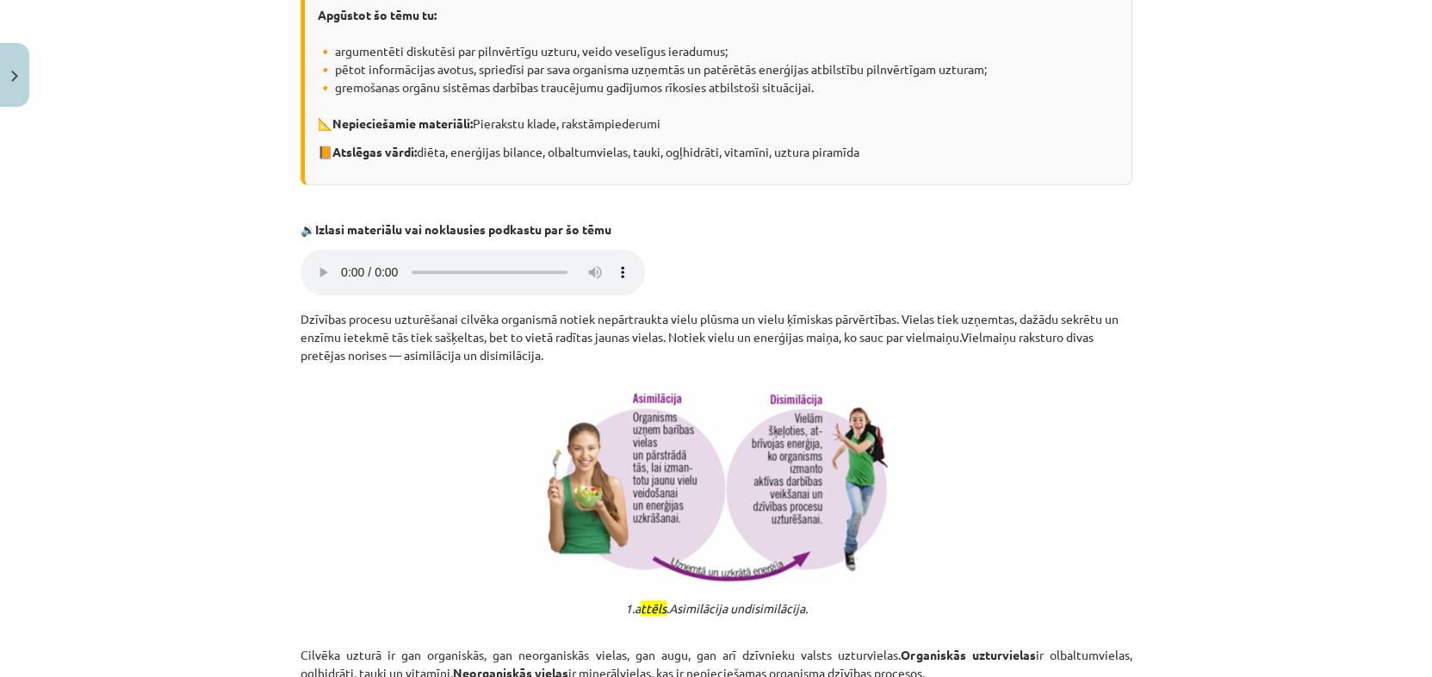
click at [629, 606] on msreadoutspan "1.a ttēls" at bounding box center [645, 607] width 41 height 15
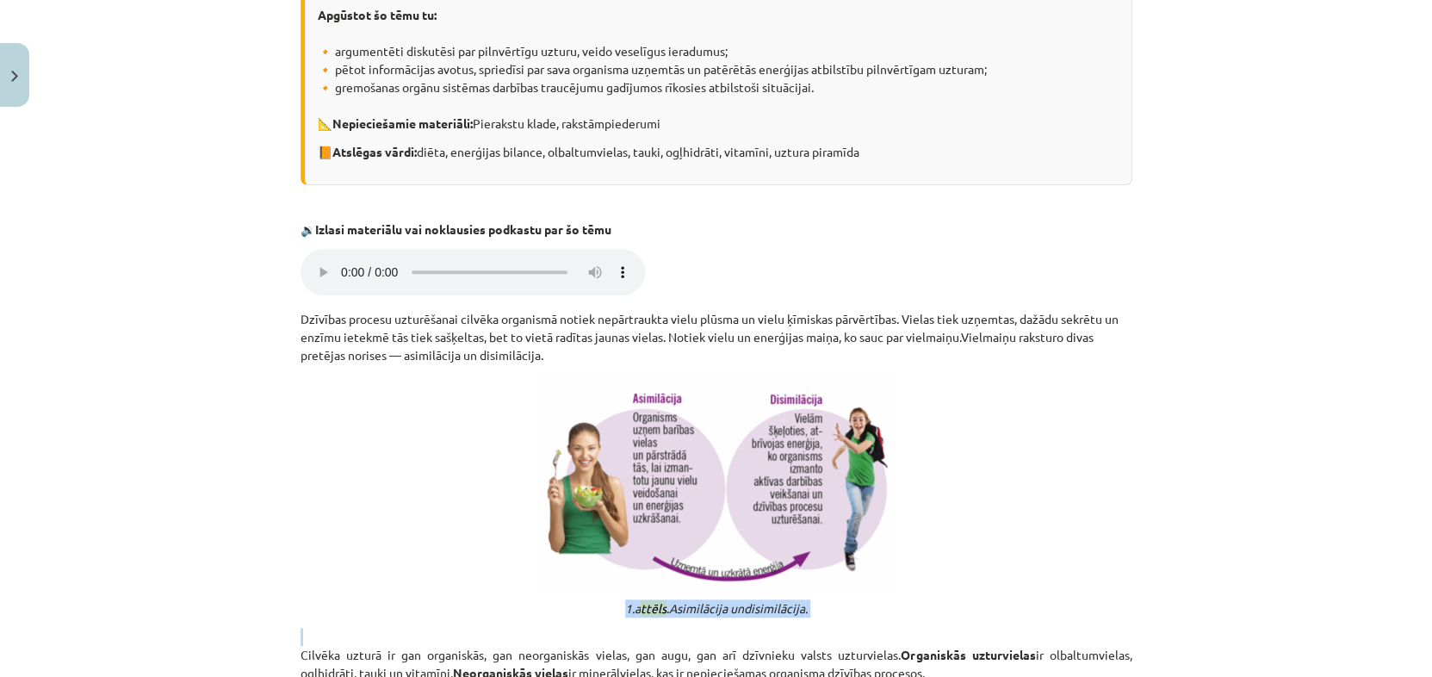
click at [629, 606] on msreadoutspan "1.a ttēls" at bounding box center [645, 607] width 41 height 15
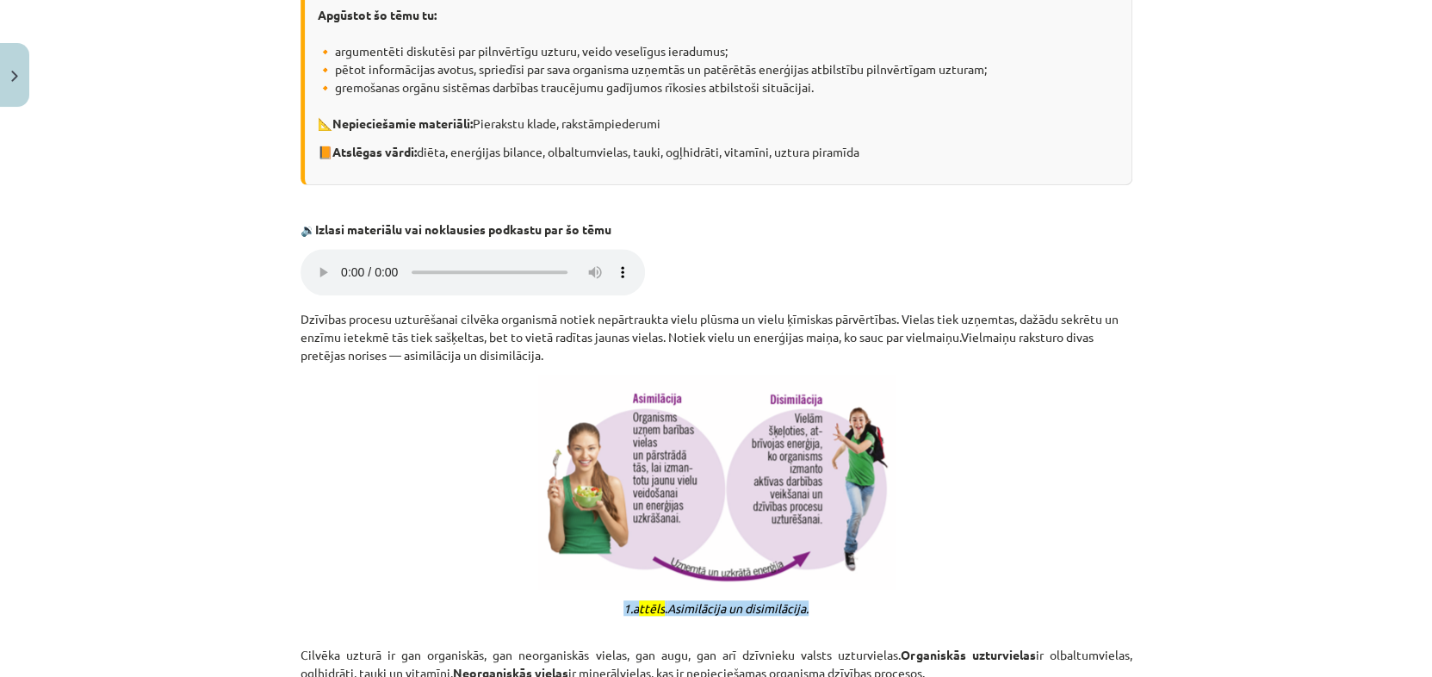
click at [629, 606] on msreadoutspan "1.a" at bounding box center [630, 607] width 15 height 15
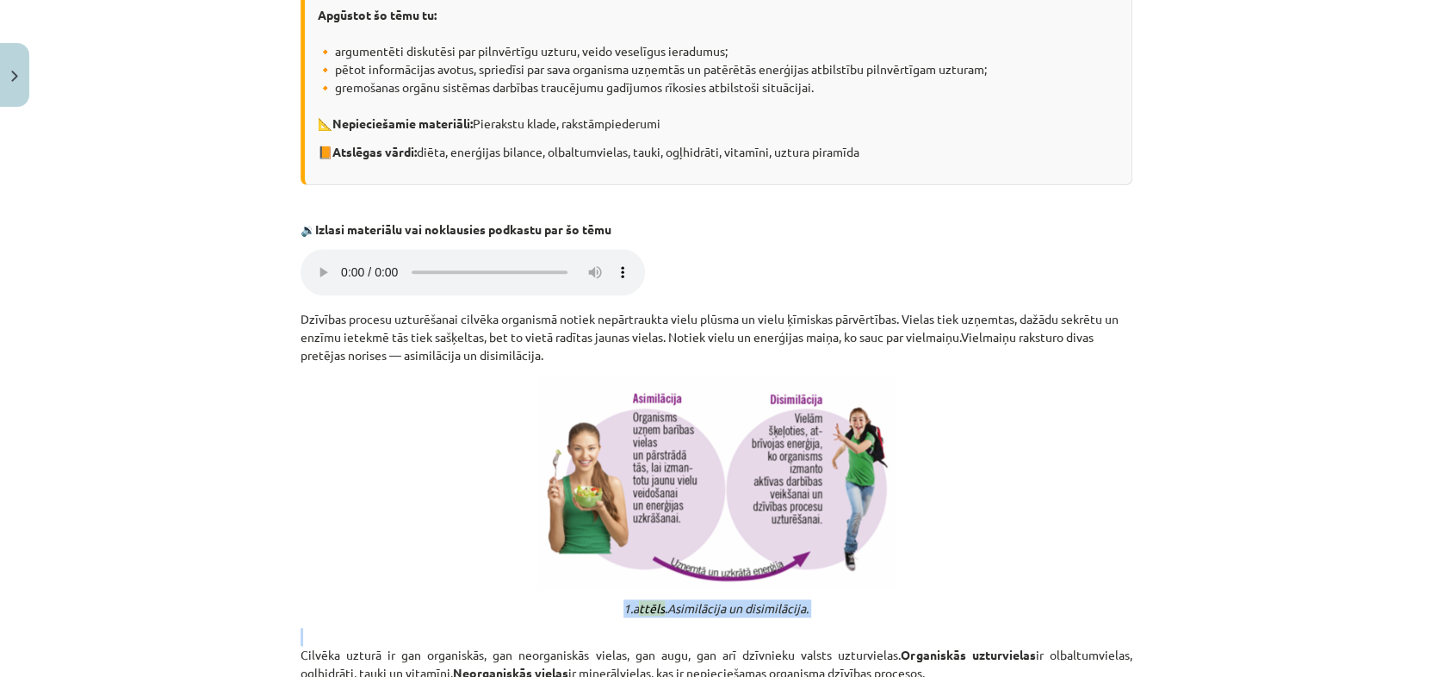
click at [629, 606] on msreadoutspan "1.a" at bounding box center [630, 607] width 15 height 15
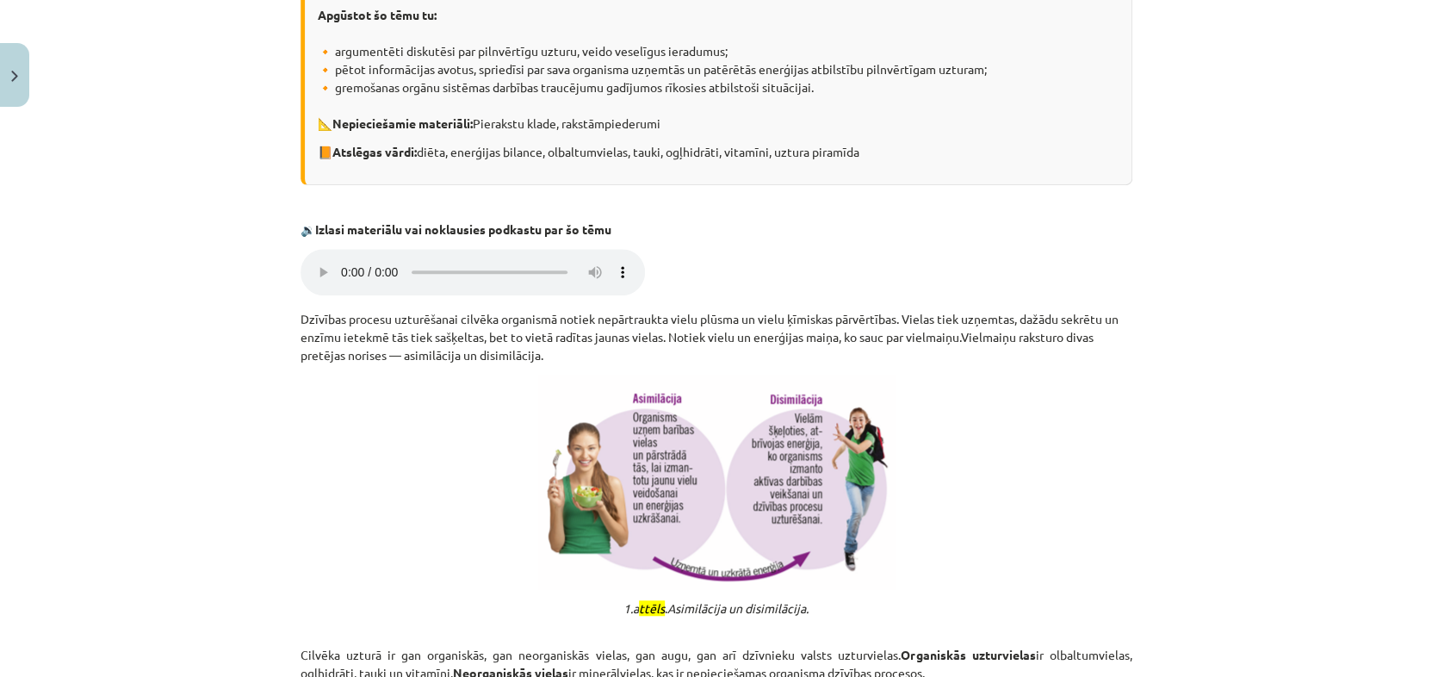
click at [629, 606] on msreadoutspan "1.a" at bounding box center [630, 607] width 15 height 15
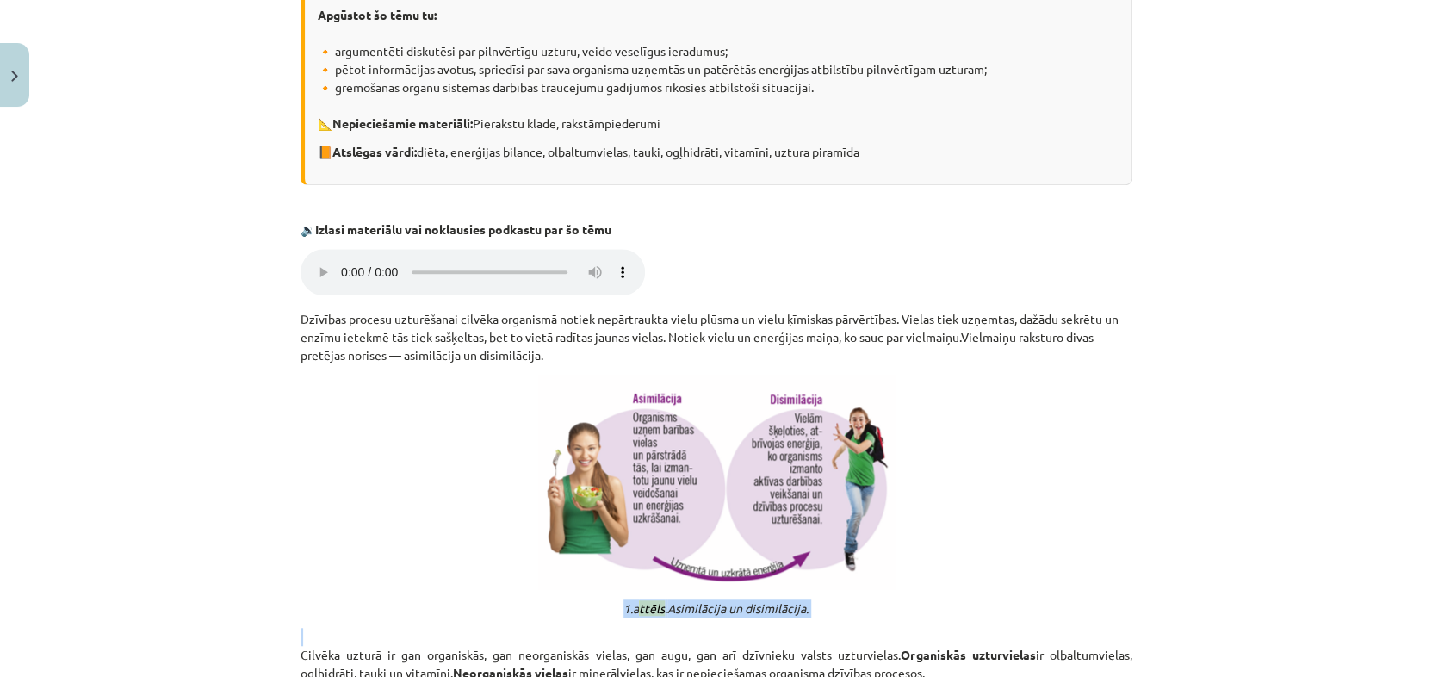
click at [629, 606] on msreadoutspan "1.a" at bounding box center [630, 607] width 15 height 15
click at [629, 605] on msreadoutspan "1.a" at bounding box center [630, 607] width 15 height 15
click at [629, 603] on msreadoutspan "1.a" at bounding box center [630, 607] width 15 height 15
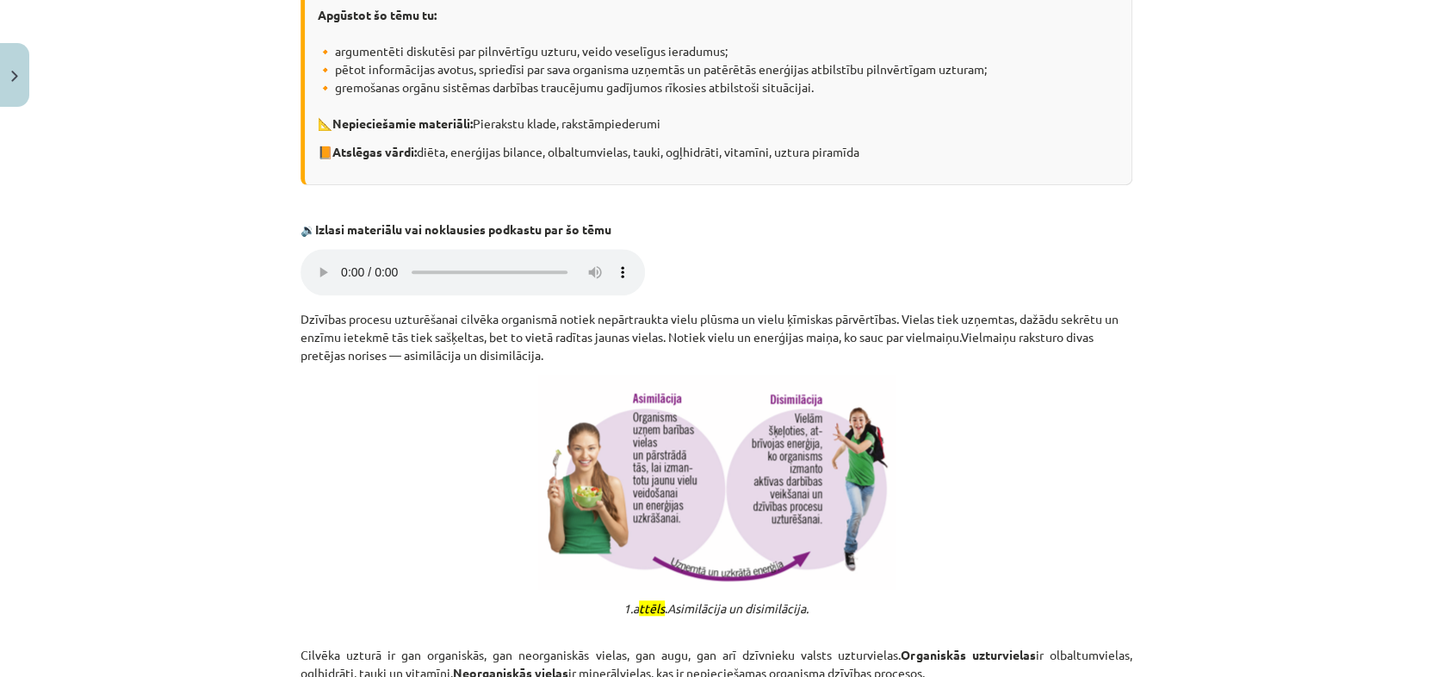
click at [629, 603] on msreadoutspan "1.a" at bounding box center [630, 607] width 15 height 15
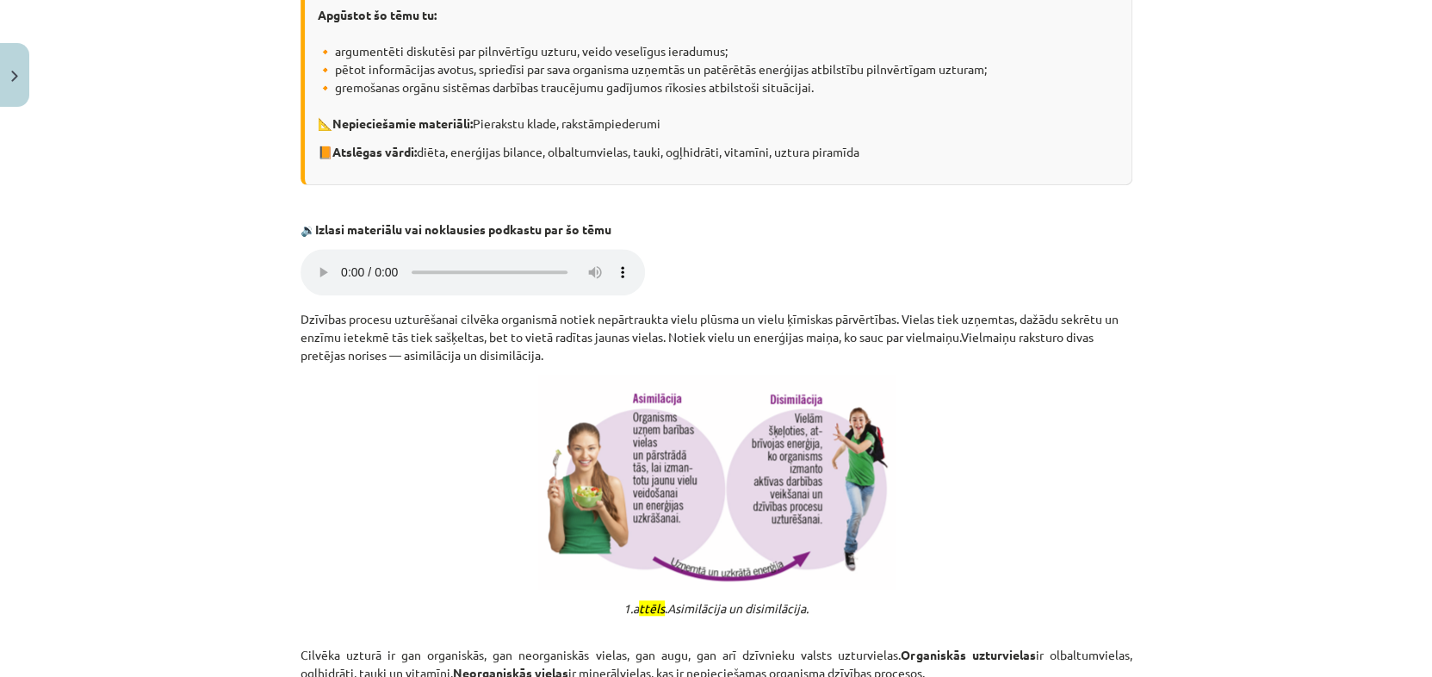
click at [629, 603] on msreadoutspan "1.a" at bounding box center [630, 607] width 15 height 15
click at [631, 601] on em "1.a ttēls" at bounding box center [643, 607] width 41 height 15
click at [639, 601] on msreadoutspan "ttēls" at bounding box center [652, 607] width 26 height 15
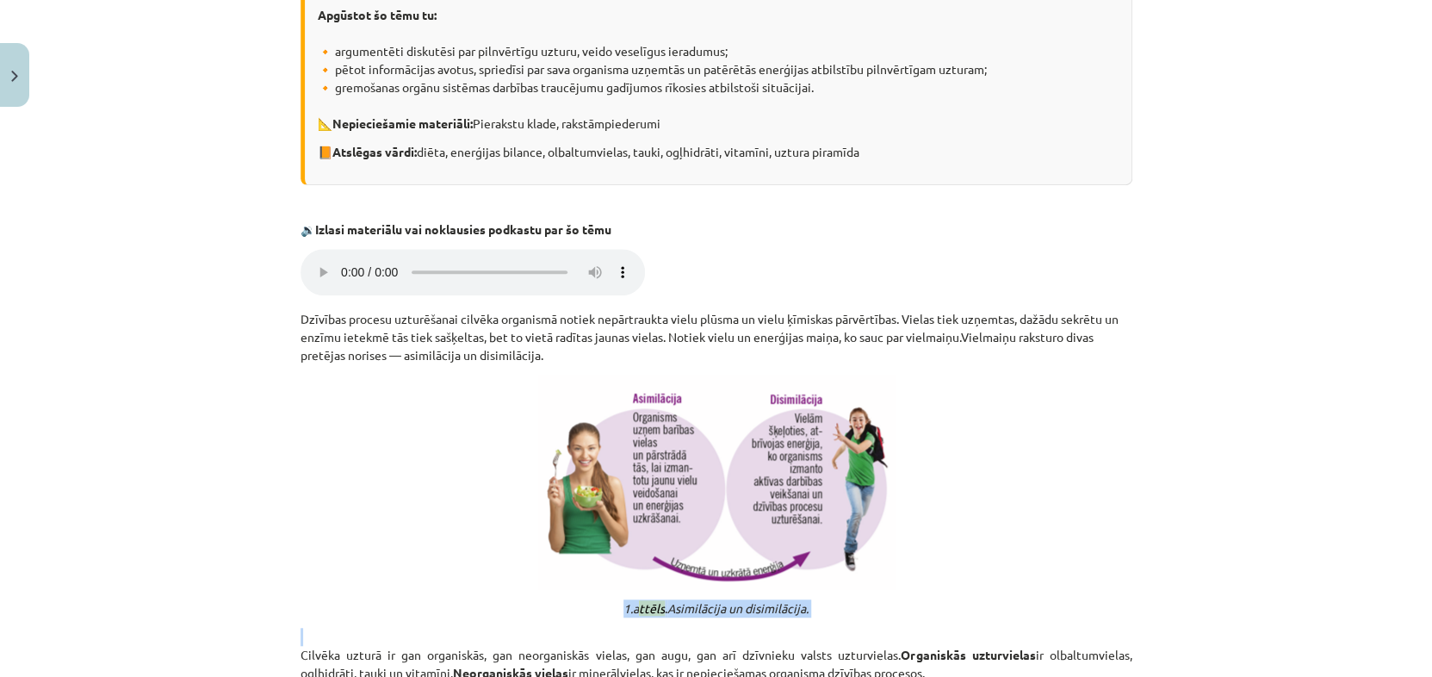
click at [631, 601] on em "1.a ttēls" at bounding box center [643, 607] width 41 height 15
click at [639, 601] on msreadoutspan "ttēls" at bounding box center [652, 607] width 26 height 15
click at [631, 601] on em "1.a ttēls" at bounding box center [643, 607] width 41 height 15
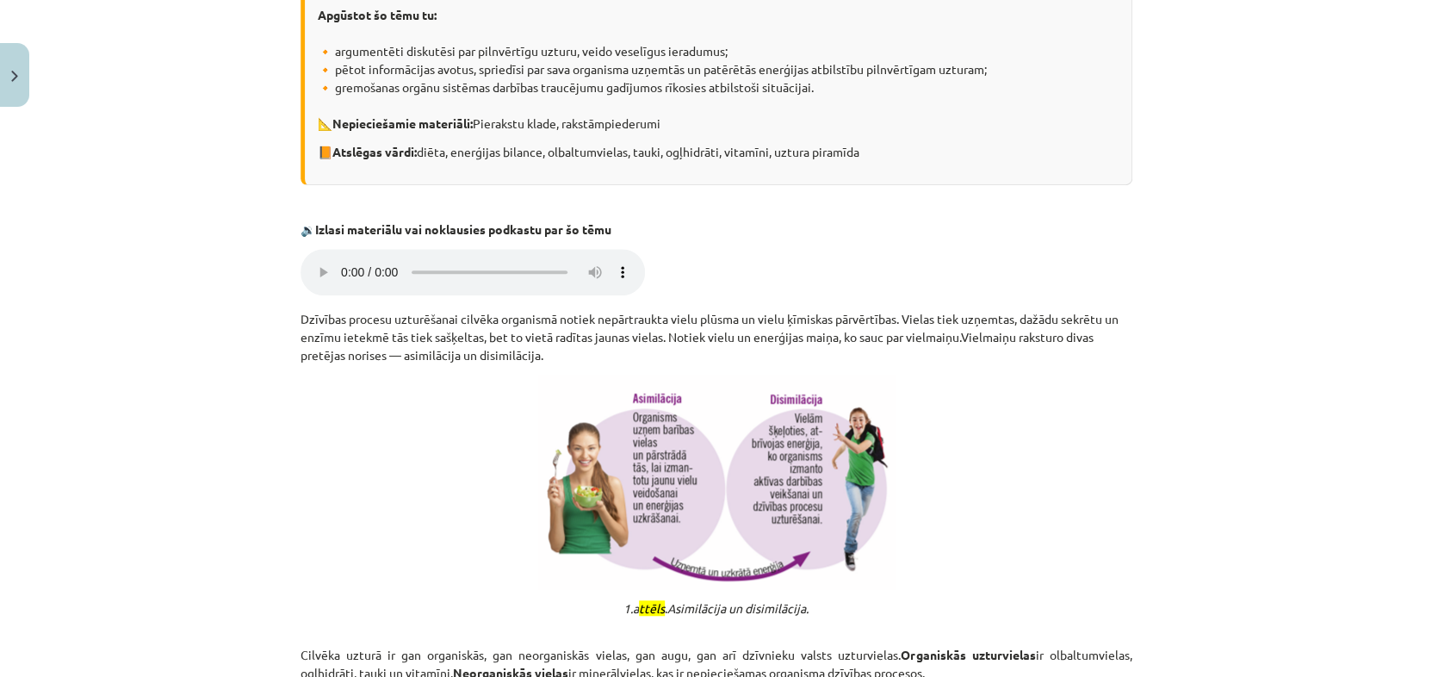
click at [631, 601] on em "1.a ttēls" at bounding box center [643, 607] width 41 height 15
click at [639, 601] on msreadoutspan "ttēls" at bounding box center [652, 607] width 26 height 15
click at [631, 601] on em "1.a ttēls" at bounding box center [643, 607] width 41 height 15
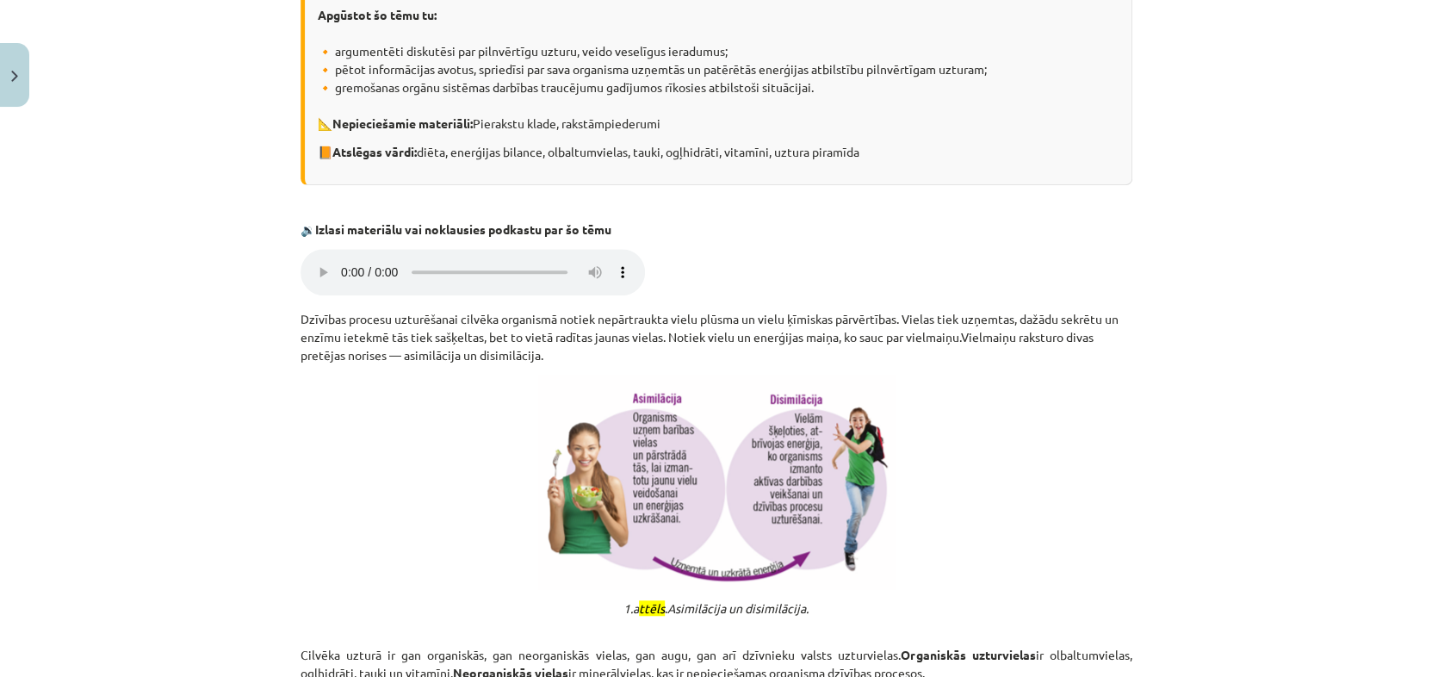
click at [631, 601] on em "1.a ttēls" at bounding box center [643, 607] width 41 height 15
click at [639, 601] on msreadoutspan "ttēls" at bounding box center [652, 607] width 26 height 15
click at [639, 602] on msreadoutspan "ttēls" at bounding box center [652, 607] width 26 height 15
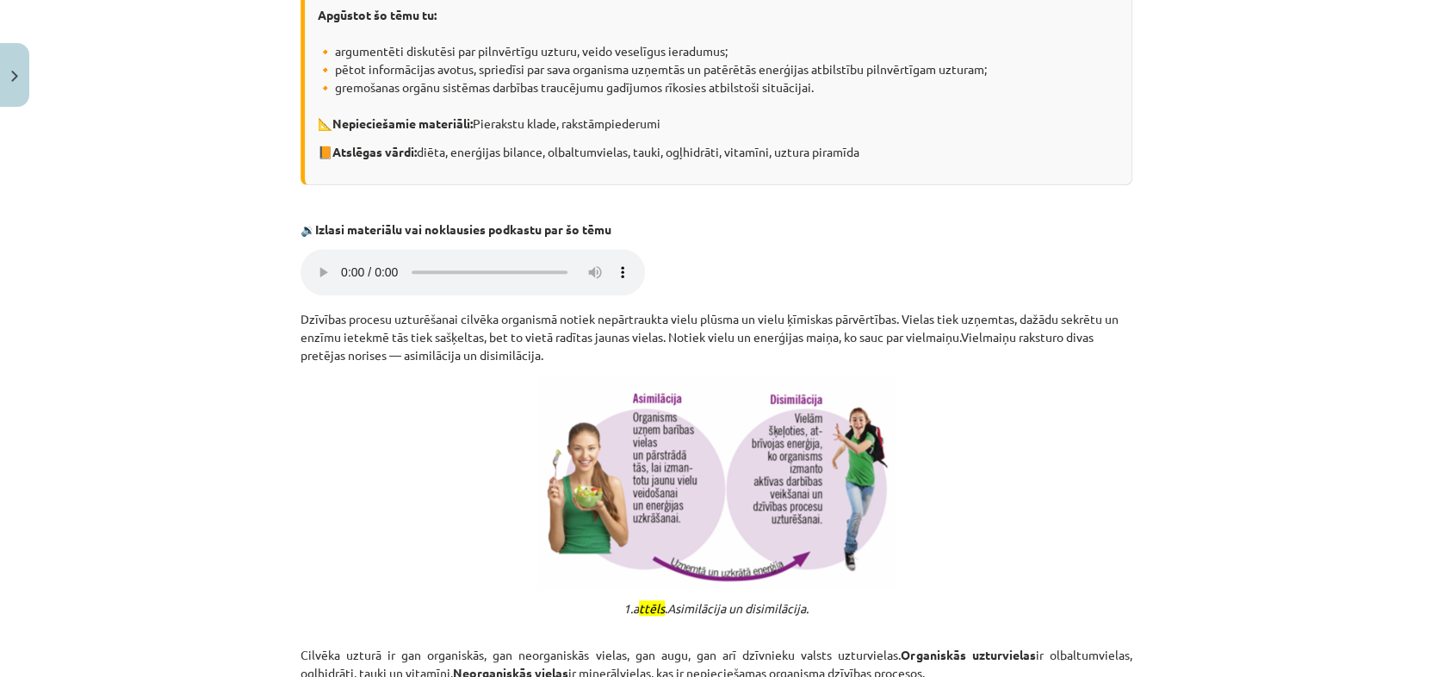
click at [639, 602] on msreadoutspan "ttēls" at bounding box center [652, 607] width 26 height 15
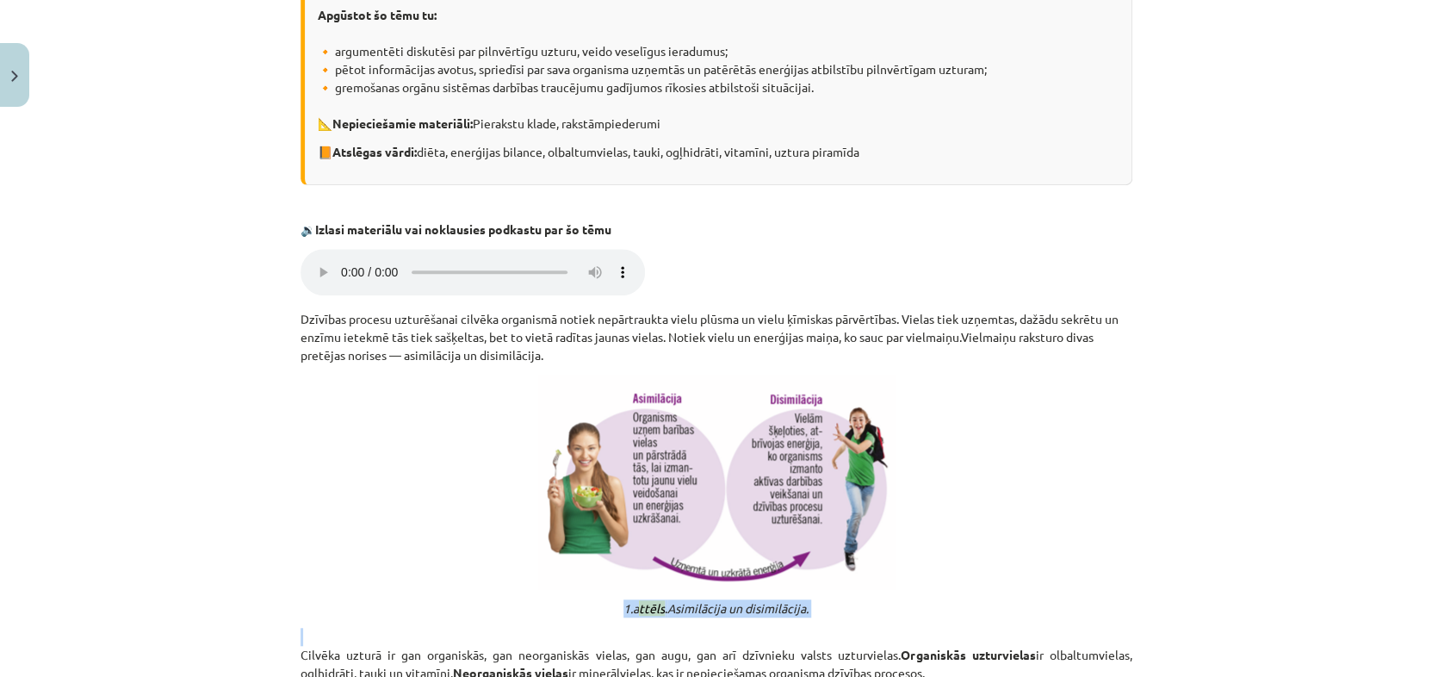
click at [639, 602] on msreadoutspan "ttēls" at bounding box center [652, 607] width 26 height 15
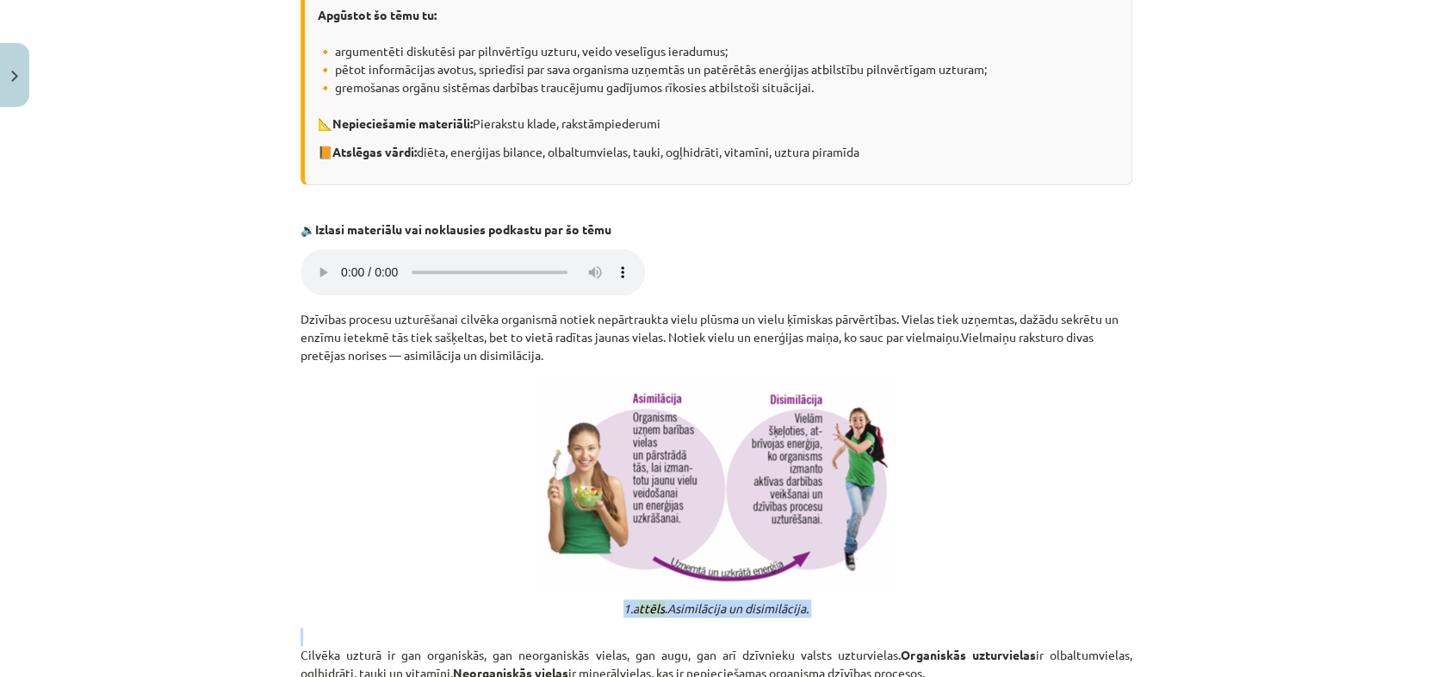
click at [639, 602] on msreadoutspan "ttēls" at bounding box center [652, 607] width 26 height 15
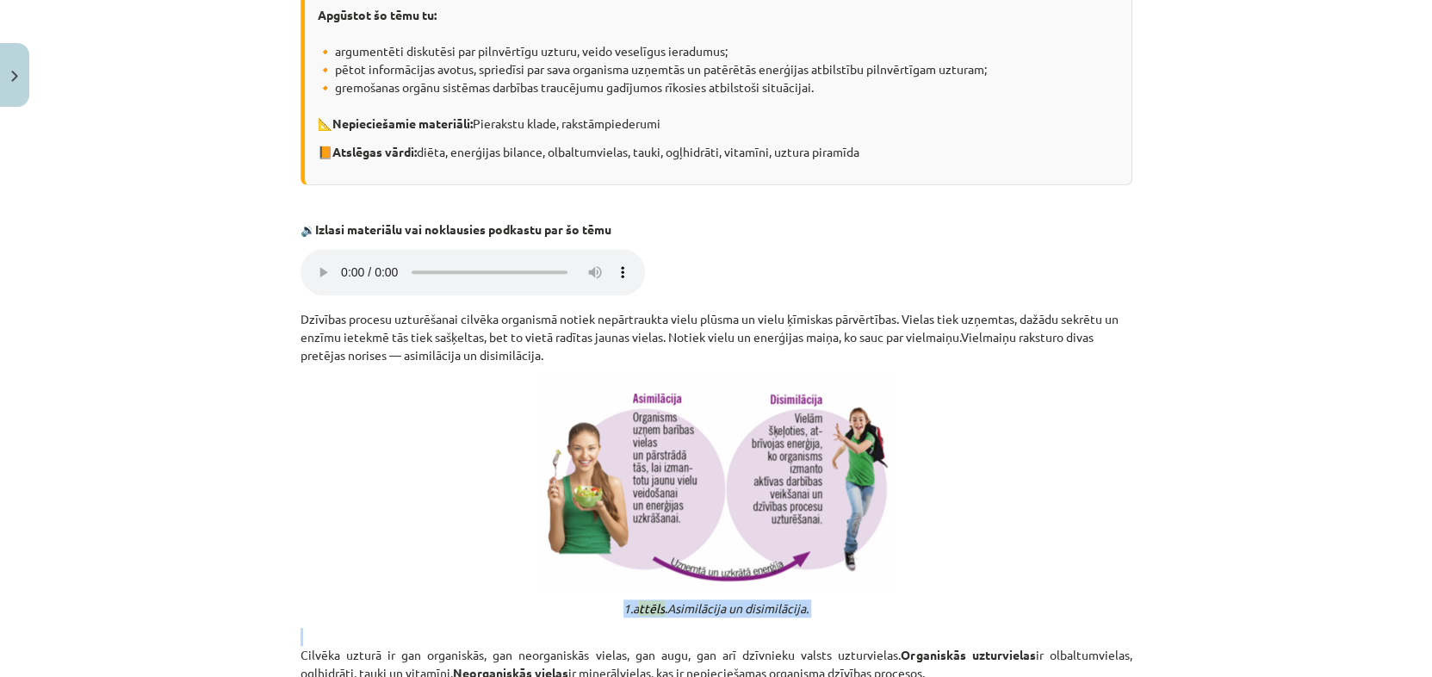
click at [639, 602] on msreadoutspan "ttēls" at bounding box center [652, 607] width 26 height 15
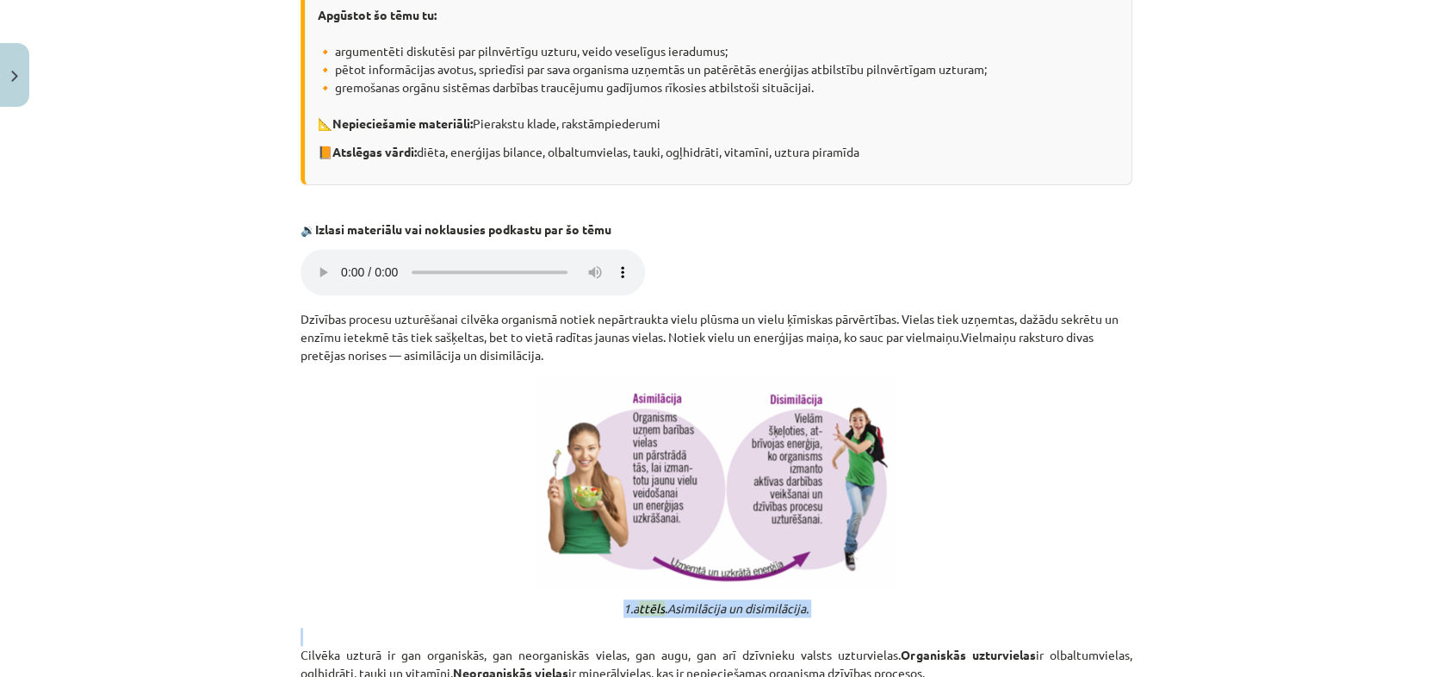
click at [639, 602] on msreadoutspan "ttēls" at bounding box center [652, 607] width 26 height 15
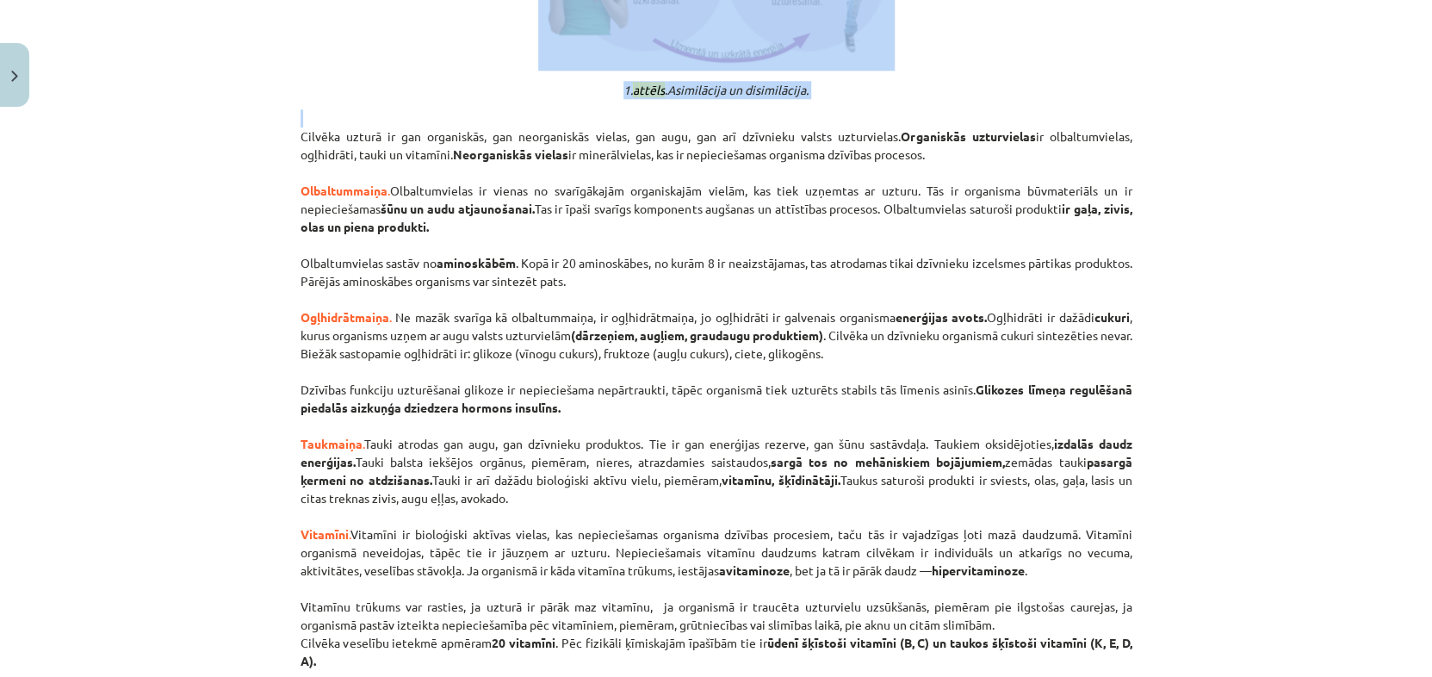
scroll to position [1804, 0]
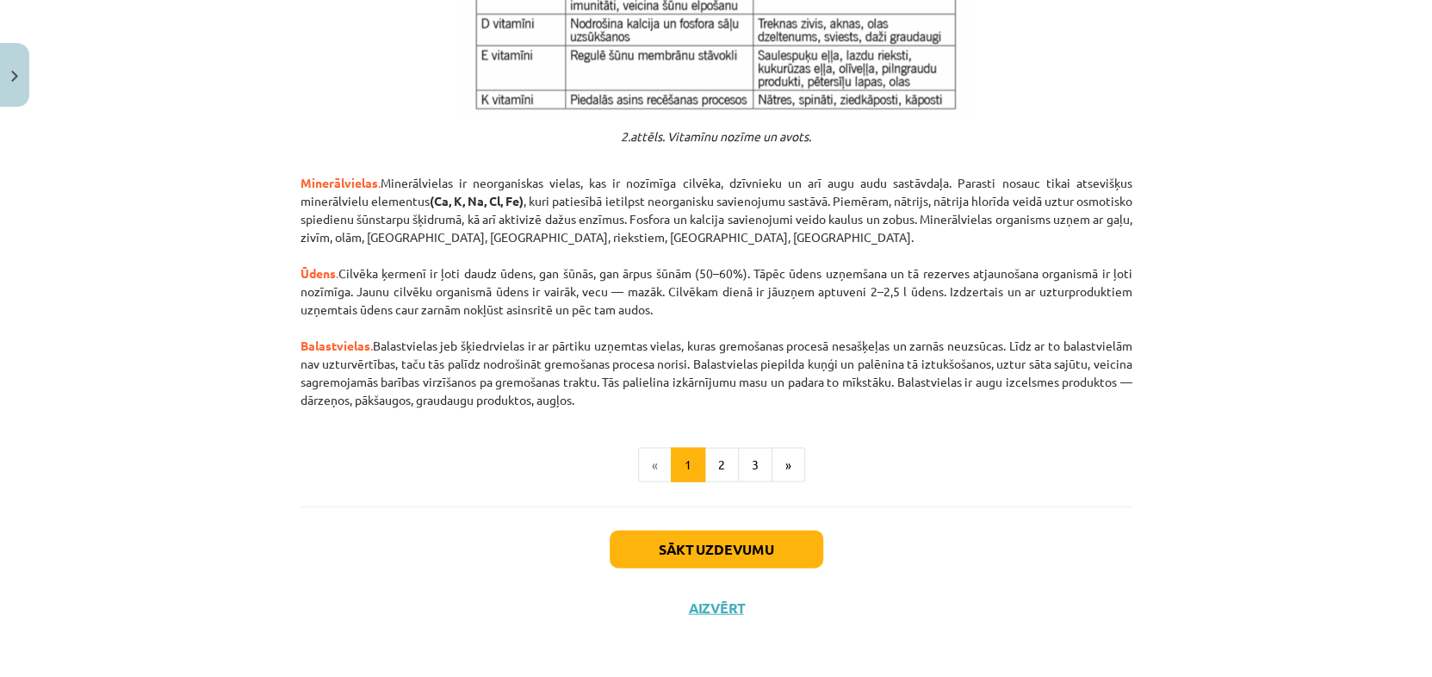
drag, startPoint x: 294, startPoint y: 396, endPoint x: 877, endPoint y: 398, distance: 582.8
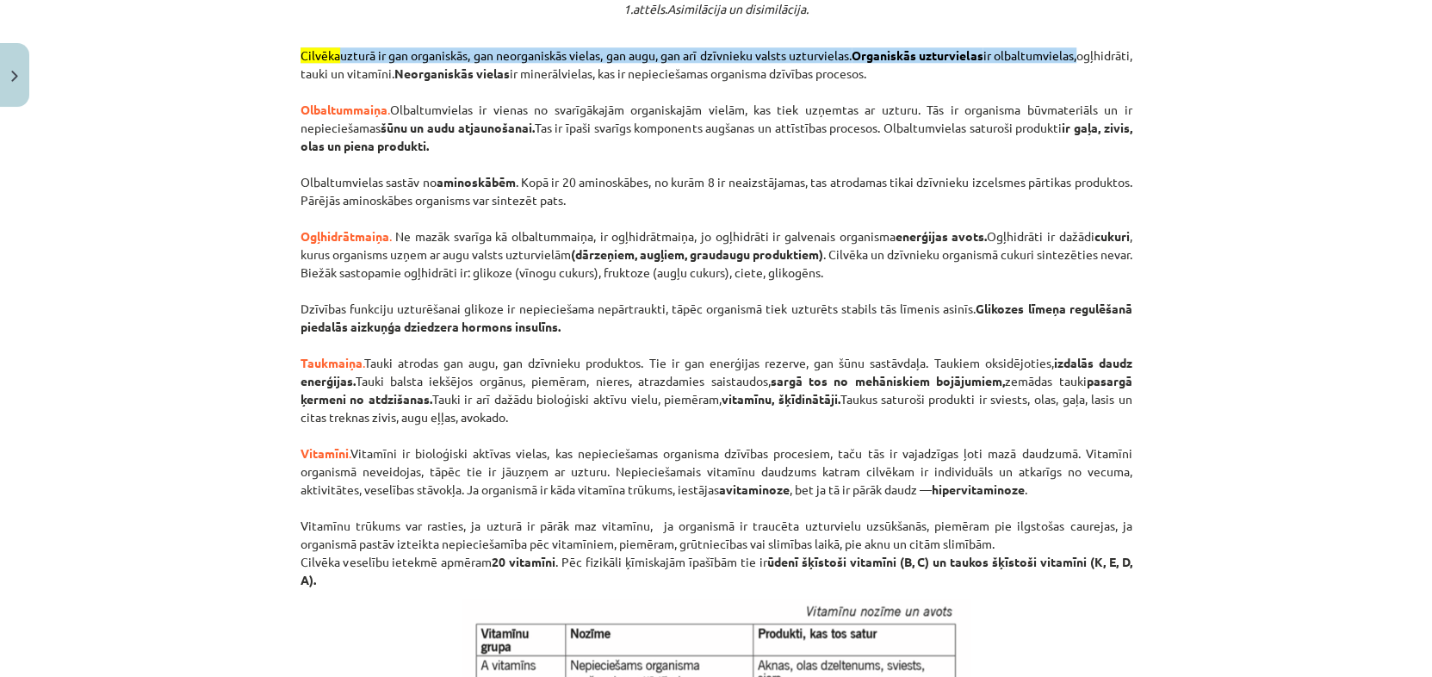
scroll to position [799, 0]
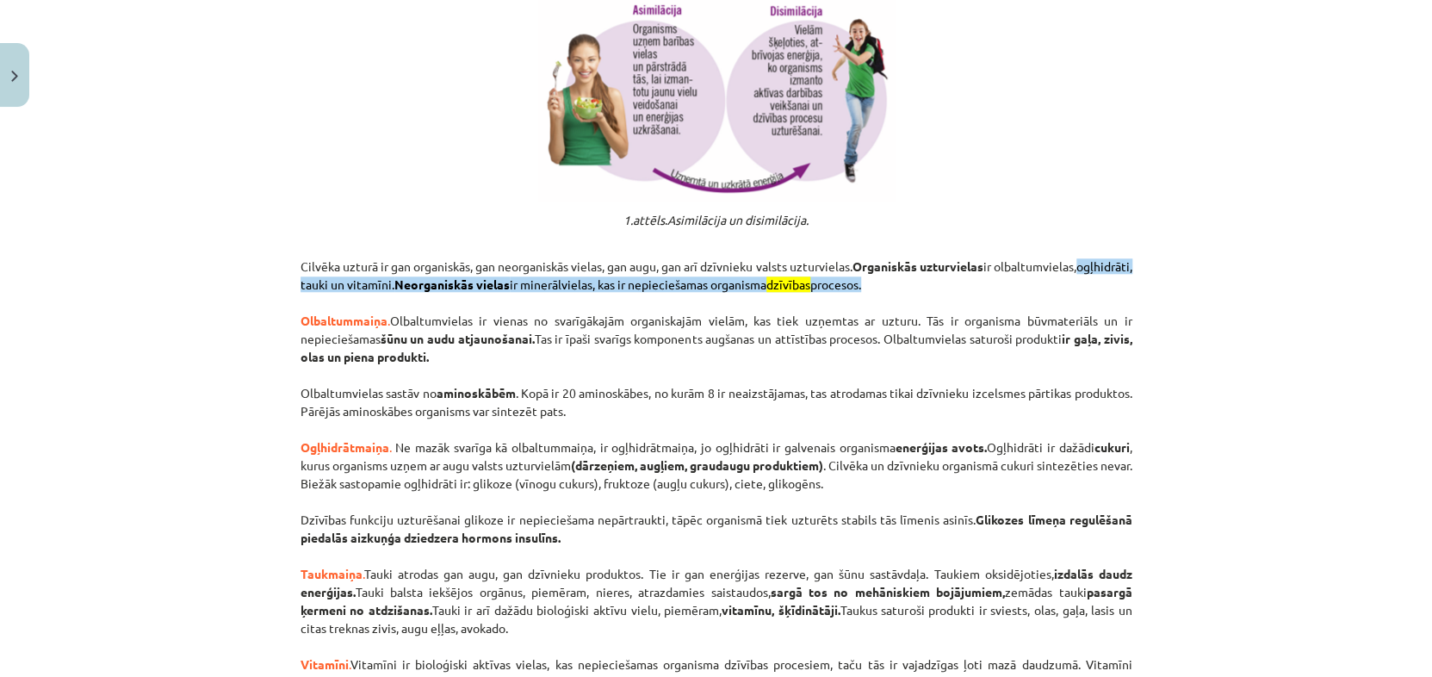
click at [1259, 442] on div "Mācību tēma: Bioloģijas 8. klases 1. ieskaites mācību materiāls #3 2. tēma. Vie…" at bounding box center [716, 338] width 1432 height 677
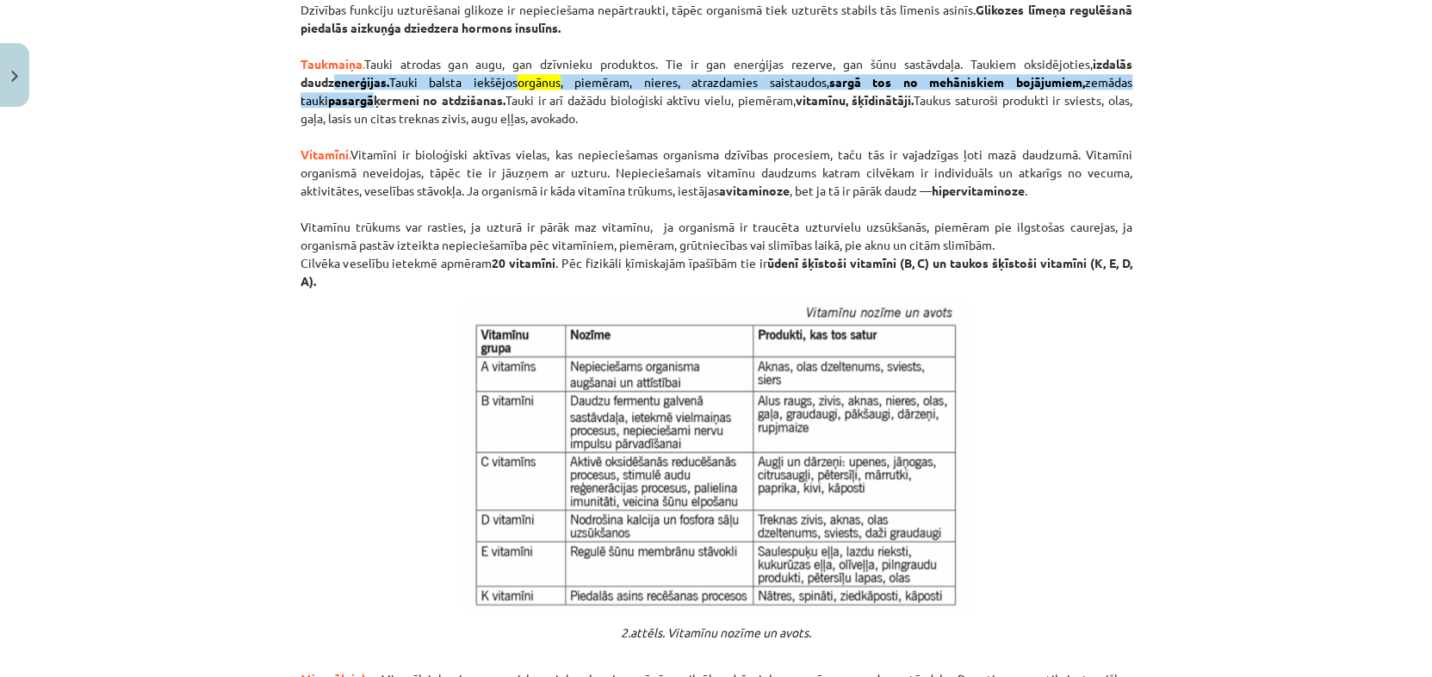
scroll to position [1296, 0]
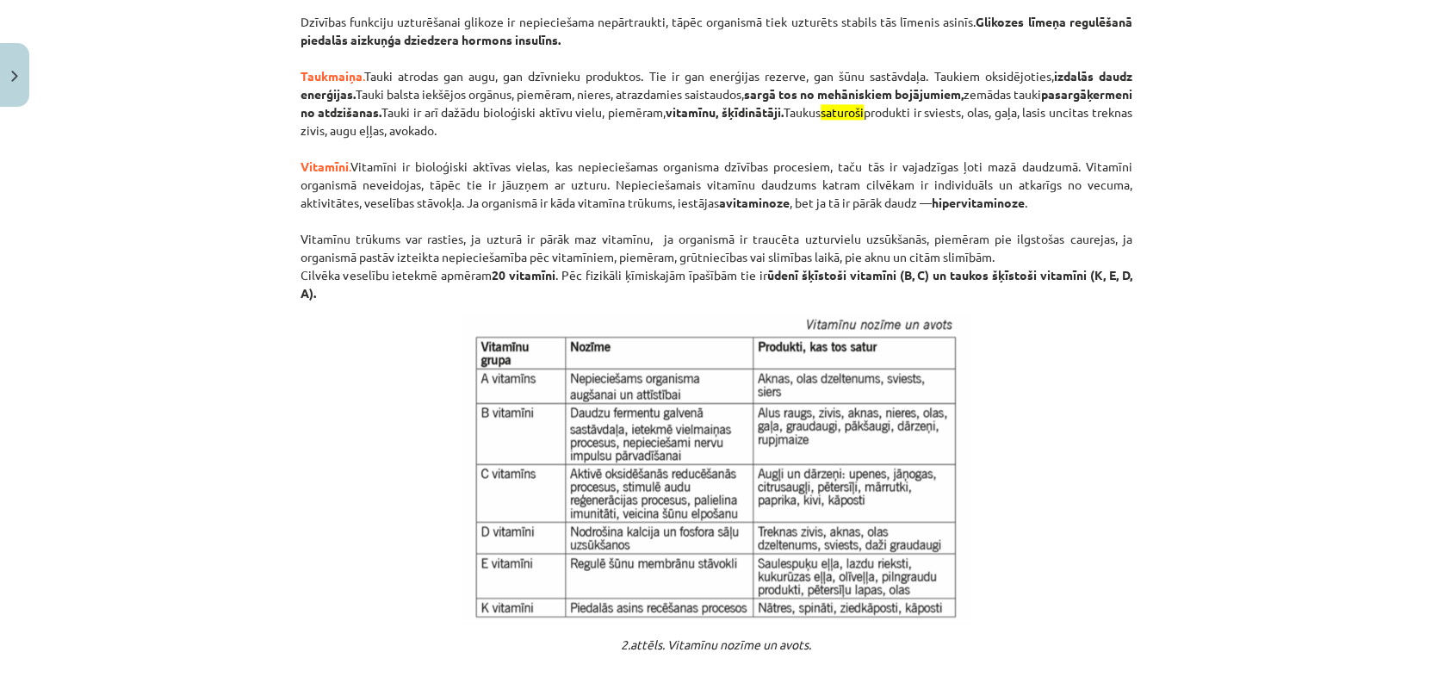
click at [1158, 505] on div "Mācību tēma: Bioloģijas 8. klases 1. ieskaites mācību materiāls #3 2. tēma. Vie…" at bounding box center [716, 338] width 1432 height 677
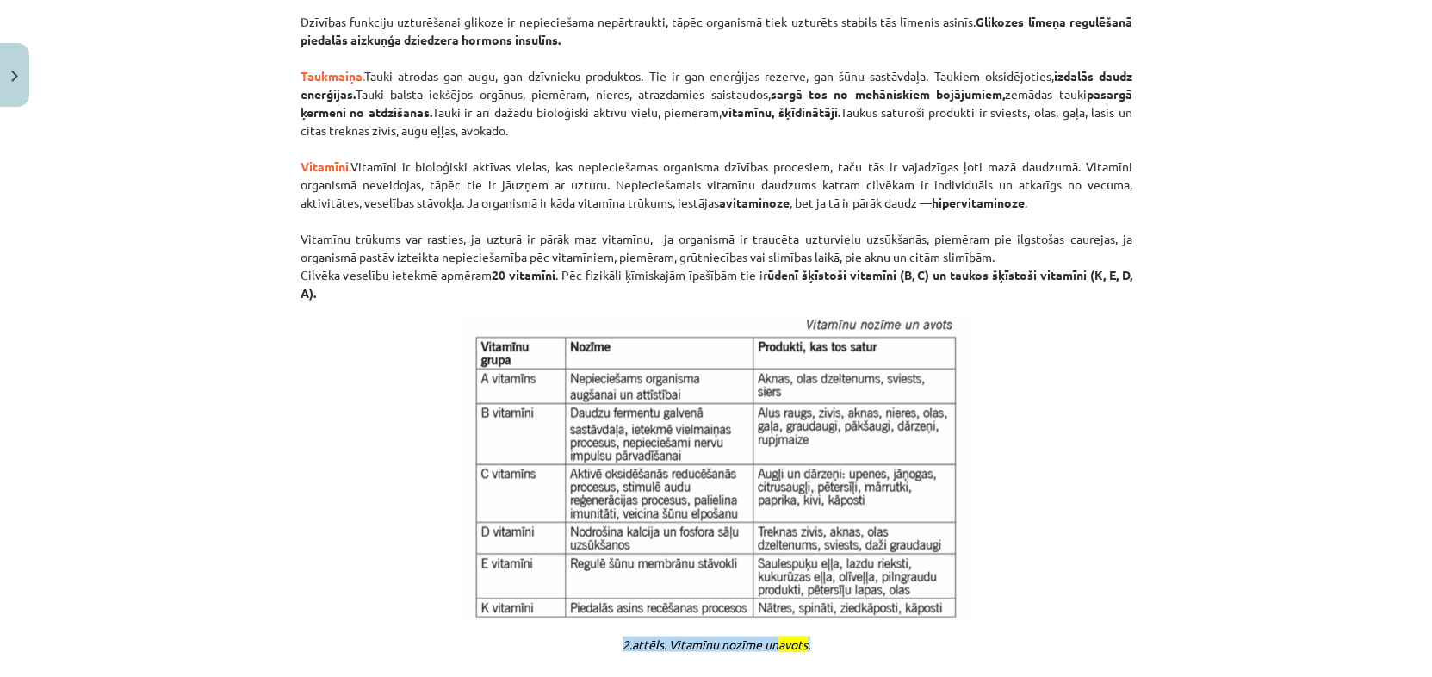
scroll to position [1804, 0]
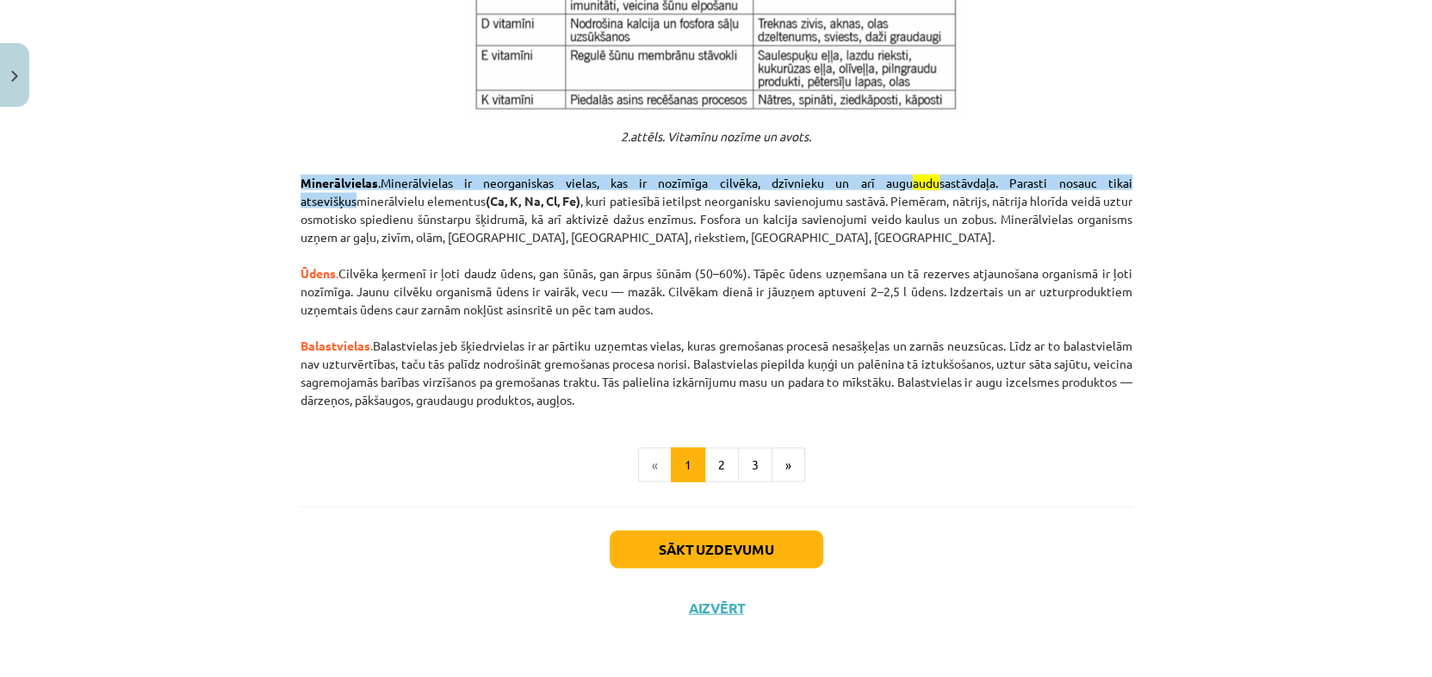
click at [1204, 376] on div "Mācību tēma: Bioloģijas 8. klases 1. ieskaites mācību materiāls #3 2. tēma. Vie…" at bounding box center [716, 338] width 1432 height 677
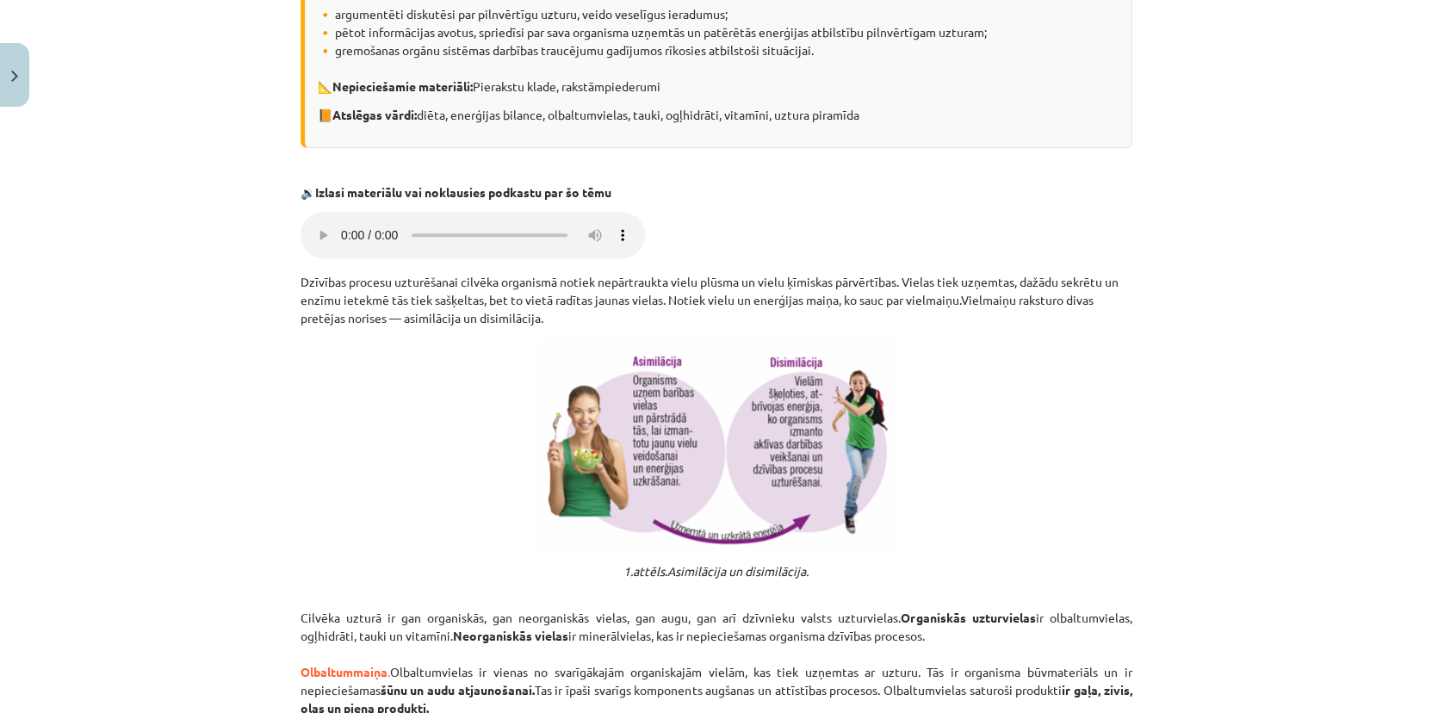
scroll to position [427, 0]
